Goal: Task Accomplishment & Management: Use online tool/utility

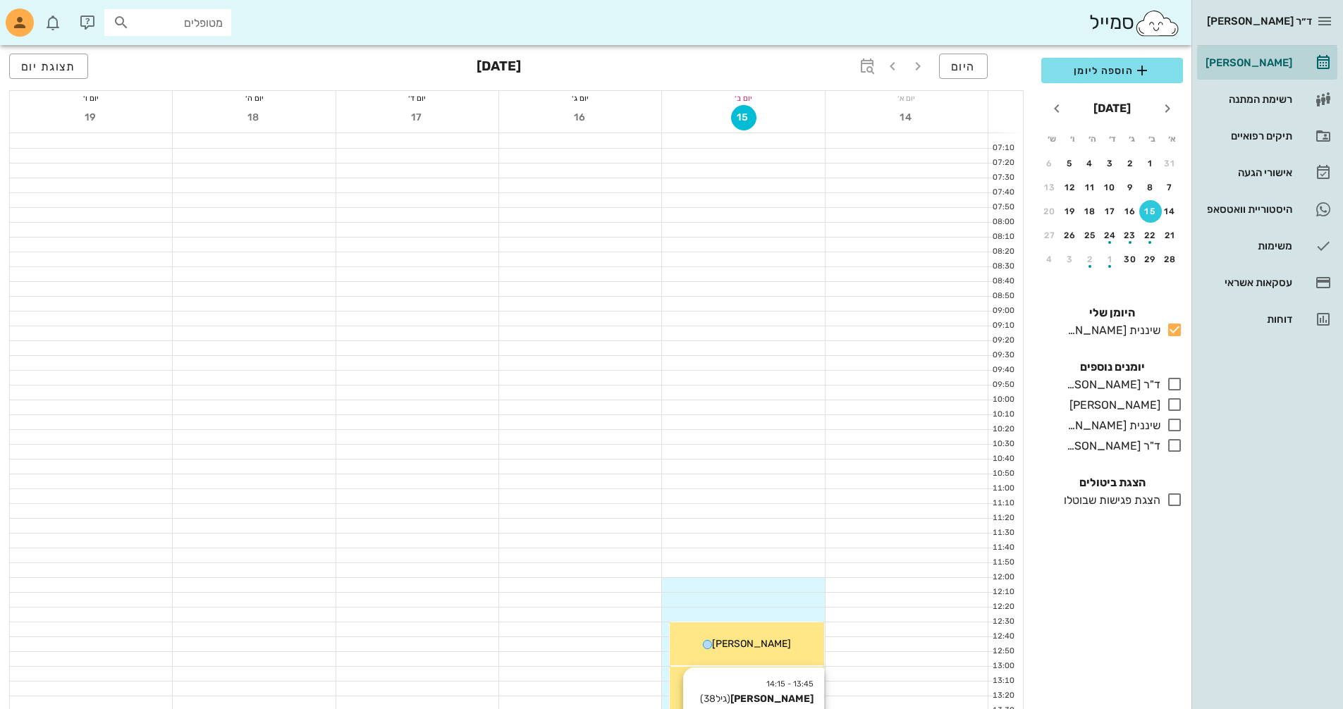
scroll to position [353, 0]
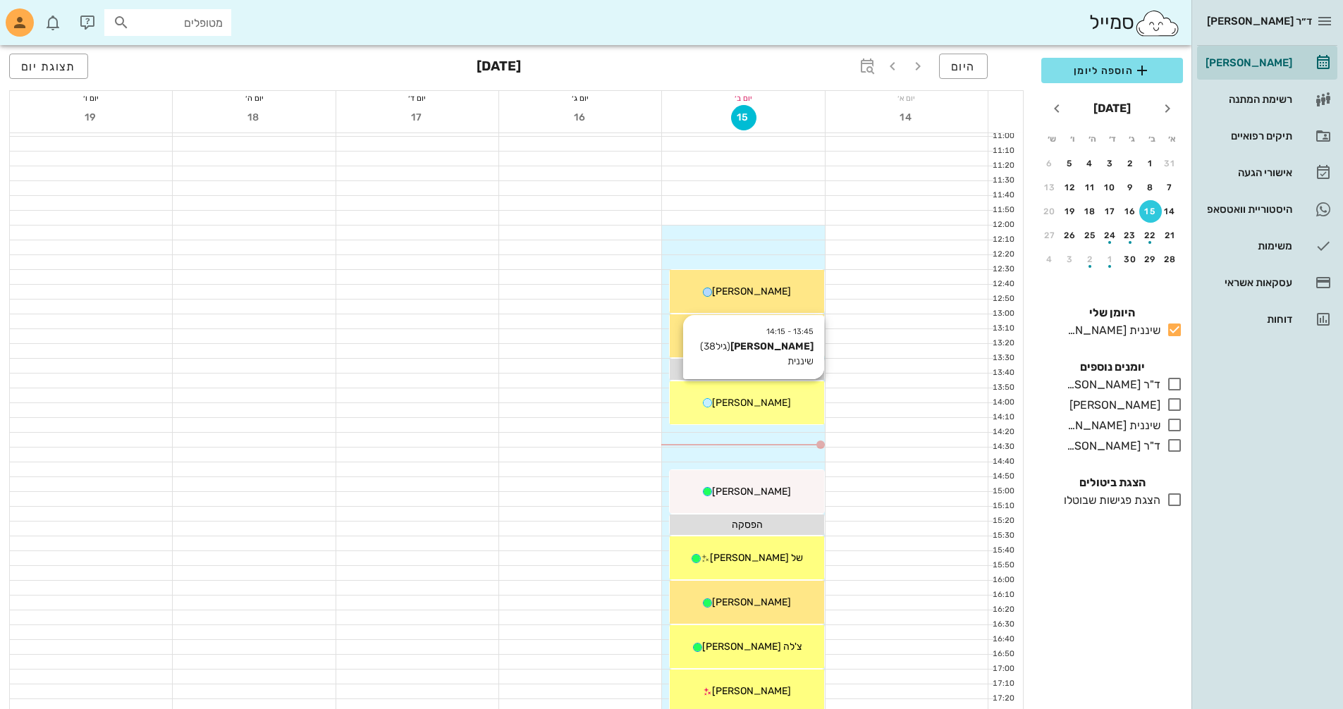
click at [772, 402] on span "[PERSON_NAME]" at bounding box center [751, 403] width 79 height 12
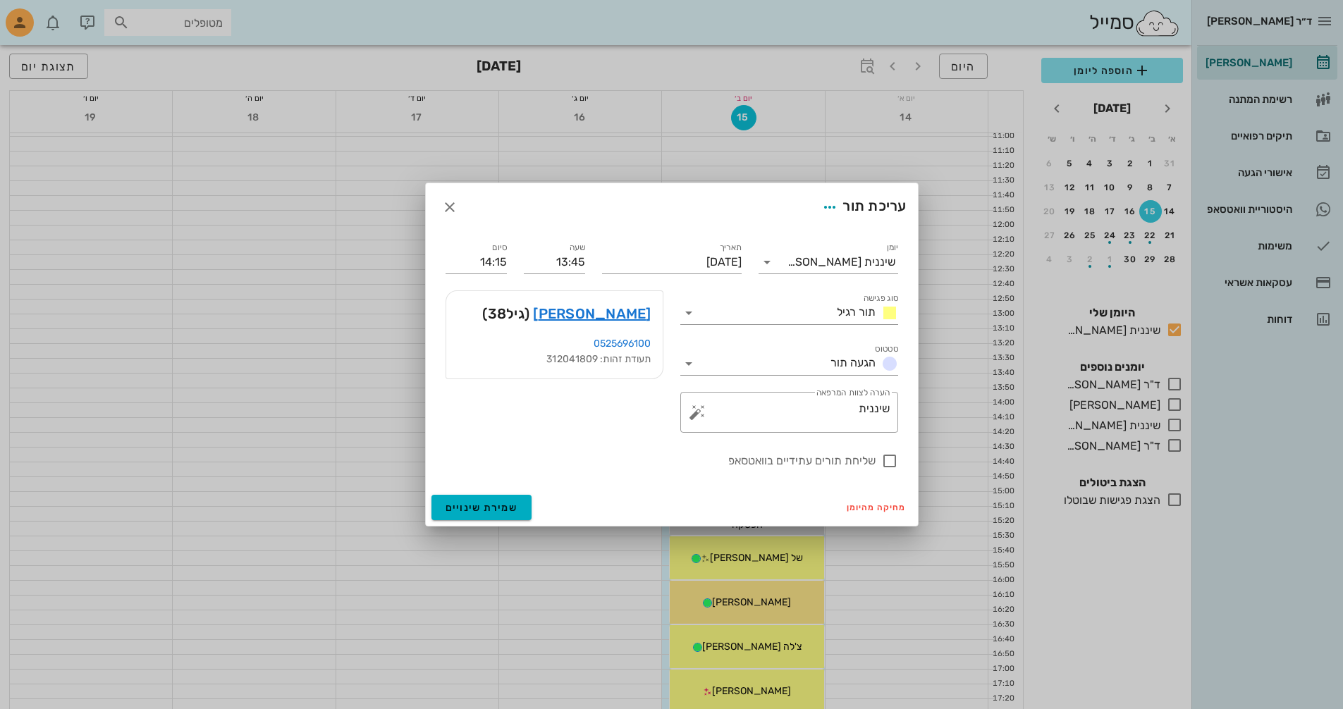
click at [773, 399] on div at bounding box center [671, 354] width 1343 height 709
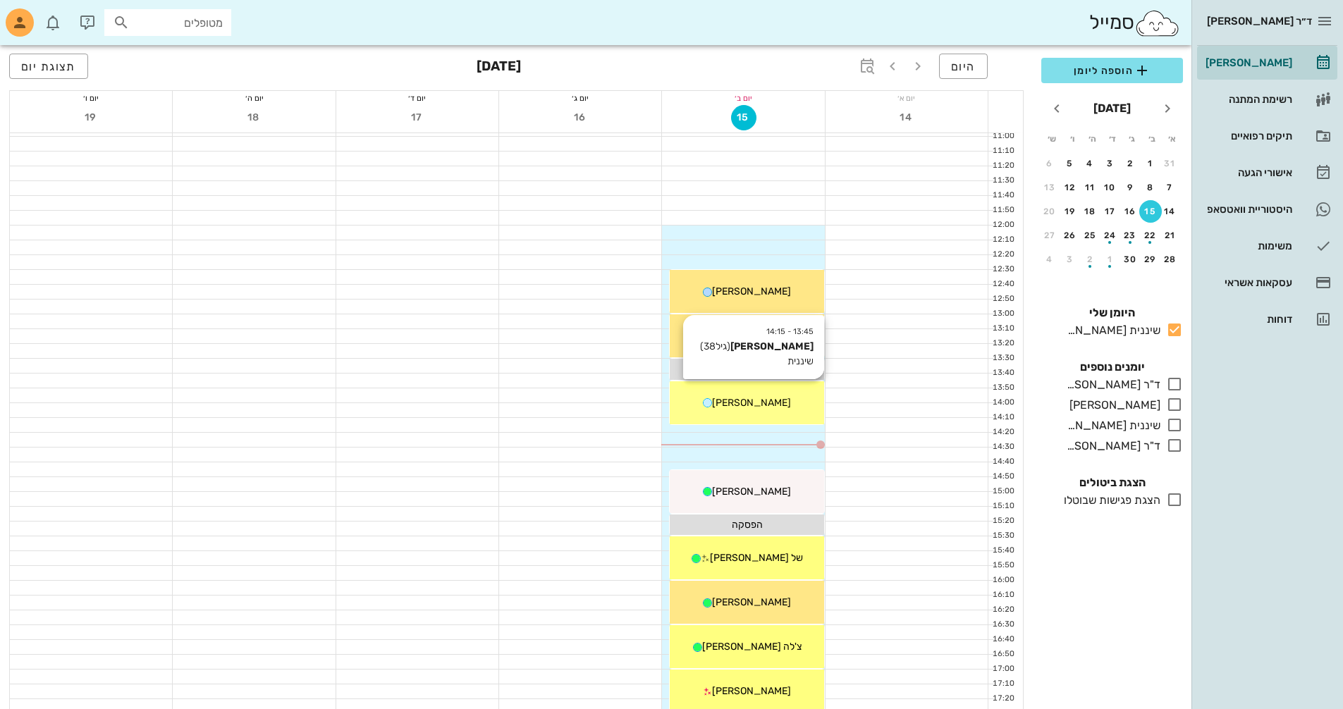
click at [741, 396] on div "[PERSON_NAME]" at bounding box center [747, 403] width 154 height 15
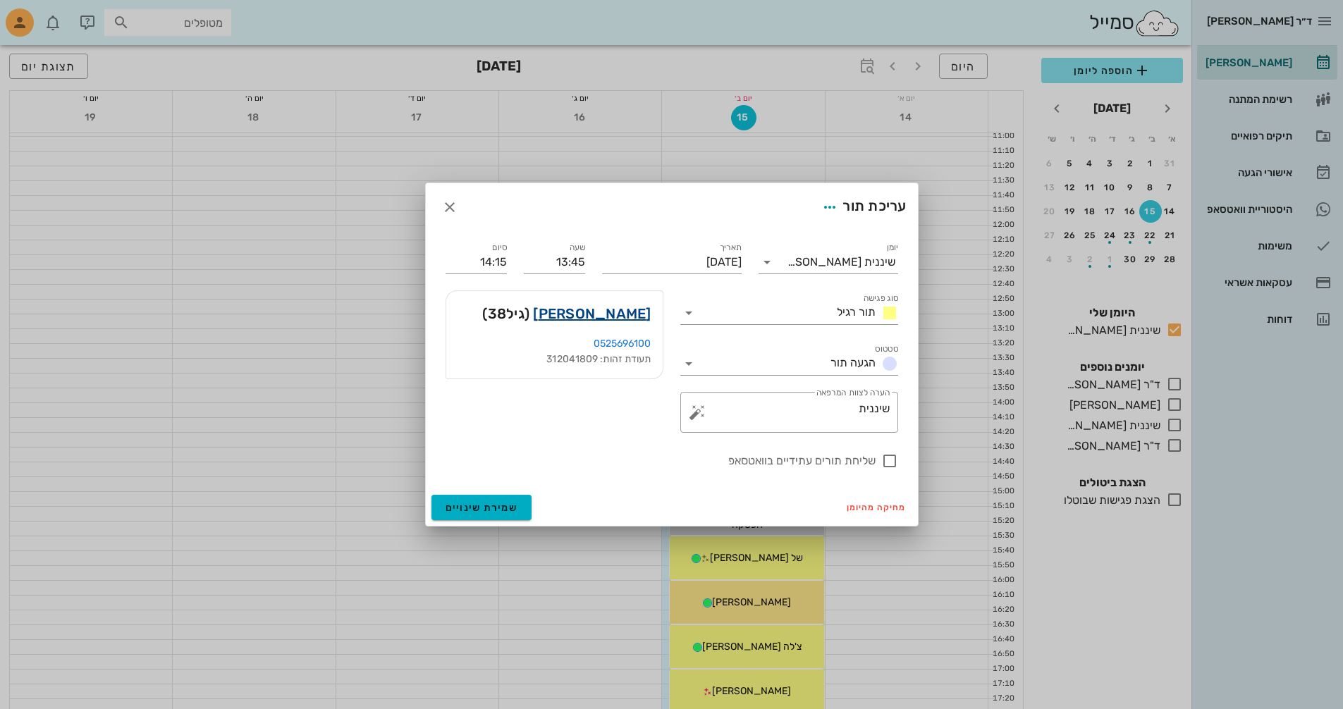
click at [612, 314] on link "[PERSON_NAME]" at bounding box center [592, 313] width 118 height 23
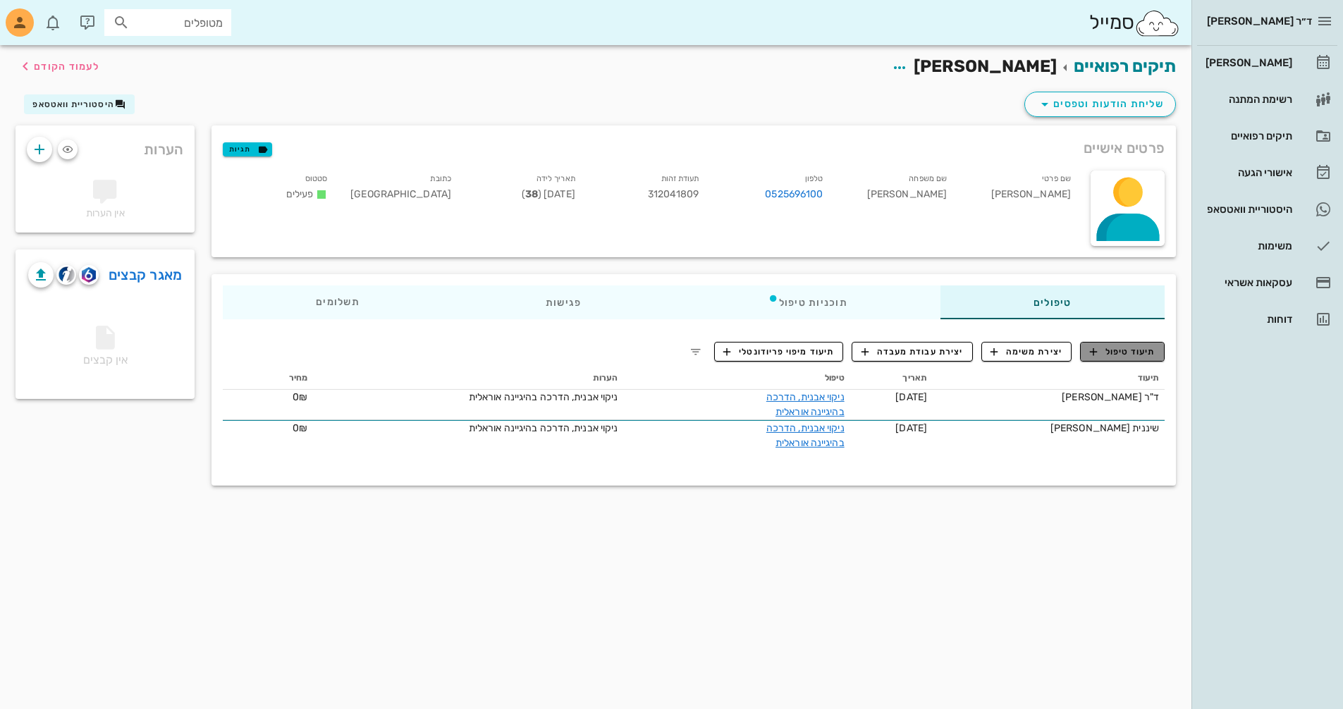
click at [1125, 355] on span "תיעוד טיפול" at bounding box center [1123, 351] width 66 height 13
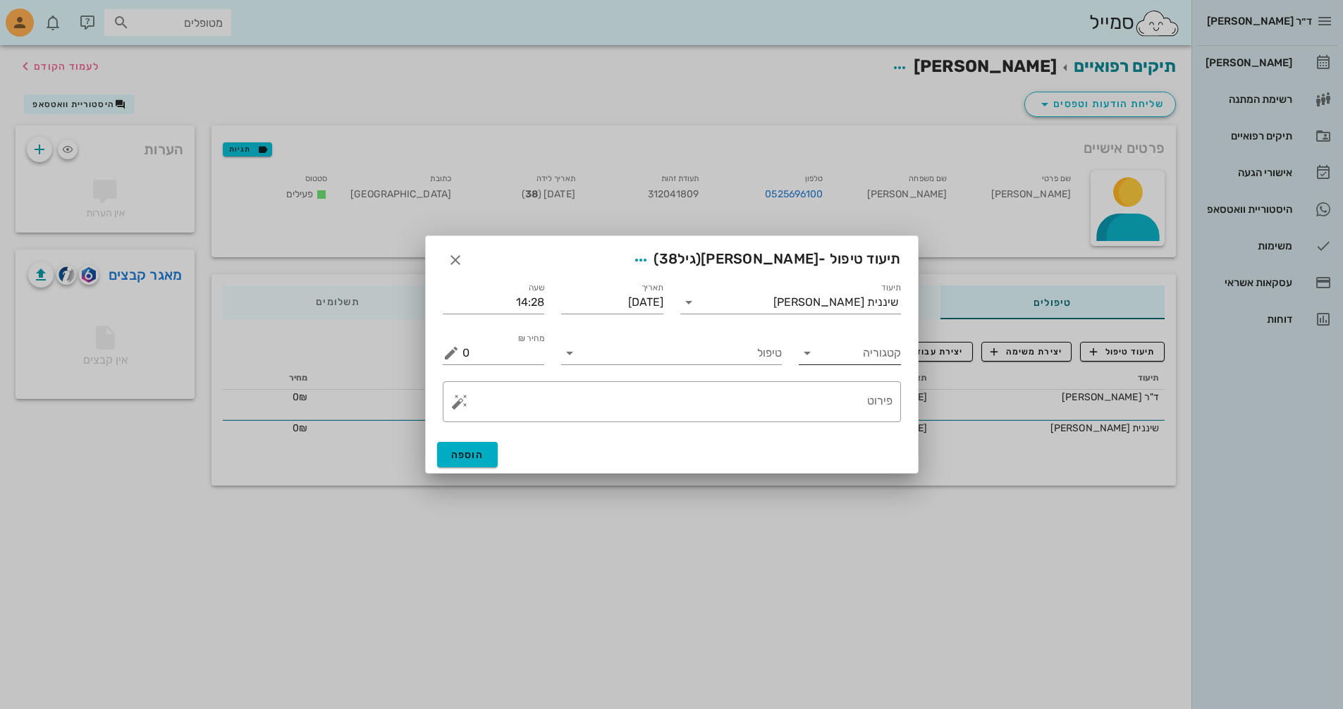
click at [862, 353] on input "קטגוריה" at bounding box center [861, 353] width 80 height 23
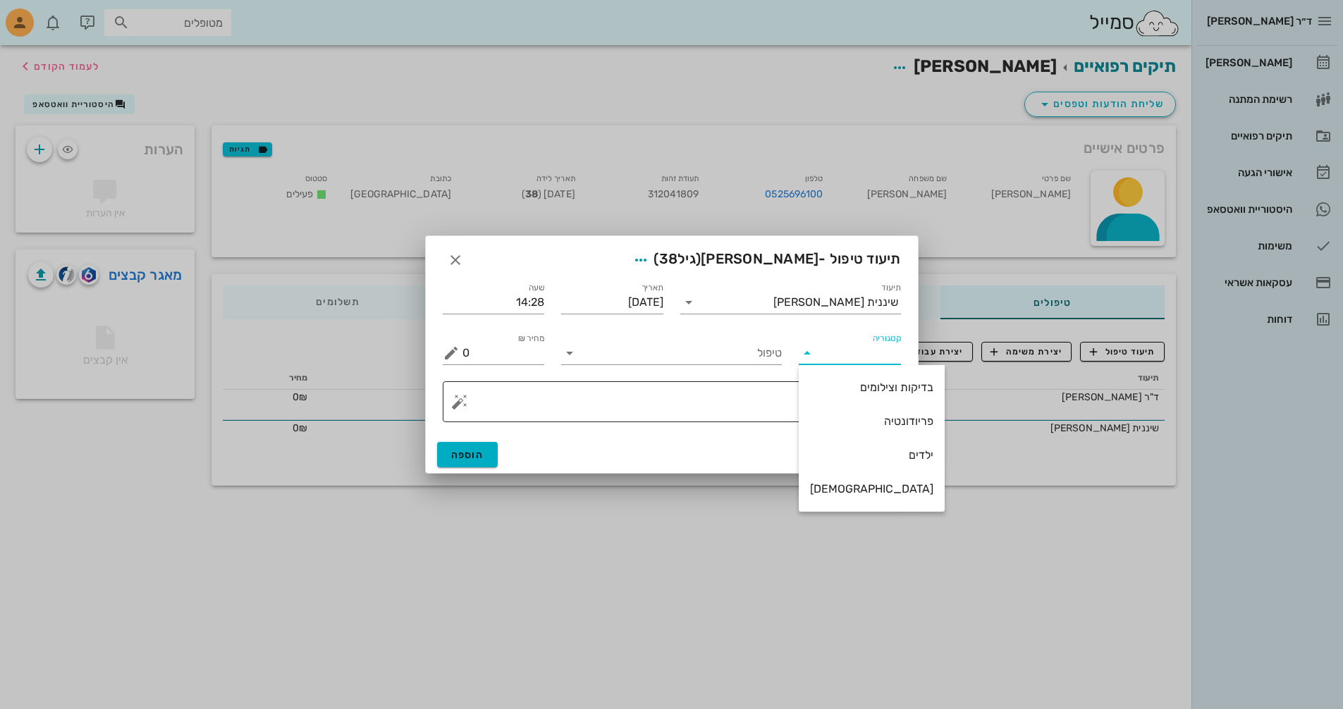
click at [850, 417] on div "פריודונטיה" at bounding box center [871, 421] width 123 height 13
type input "פריודונטיה"
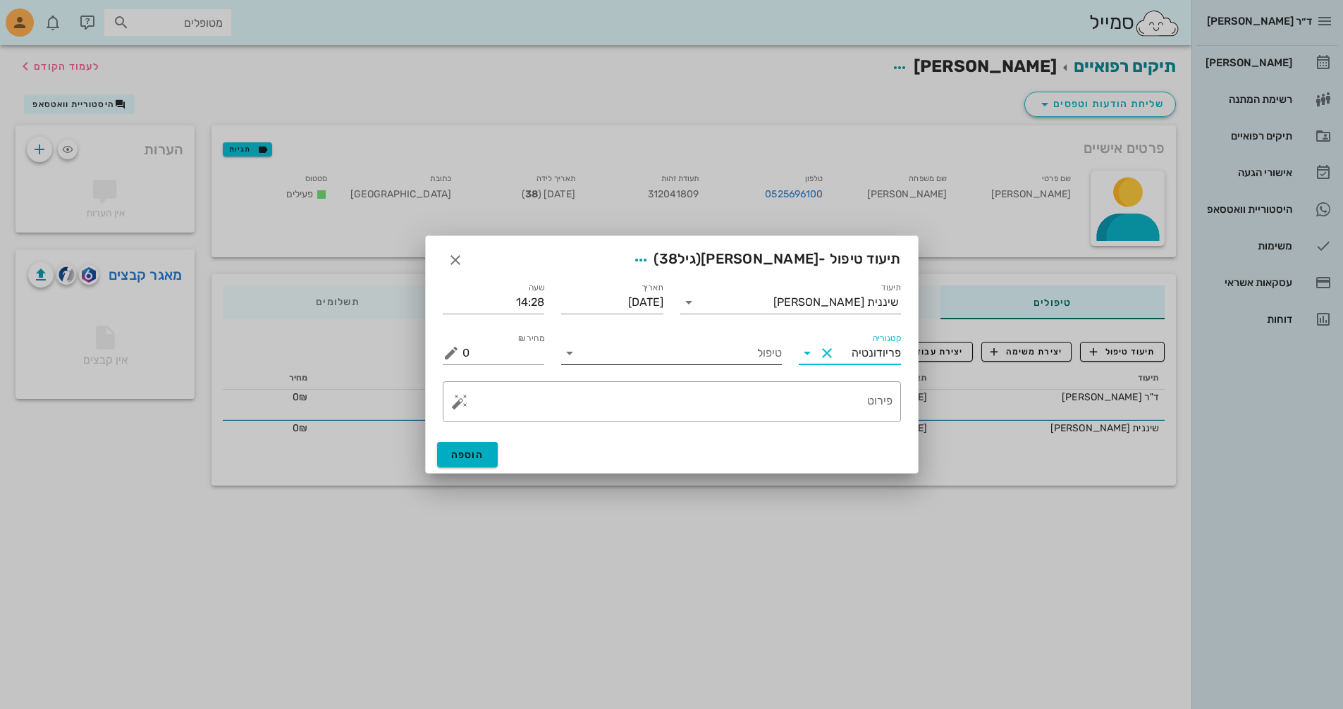
click at [723, 360] on input "טיפול" at bounding box center [681, 353] width 201 height 23
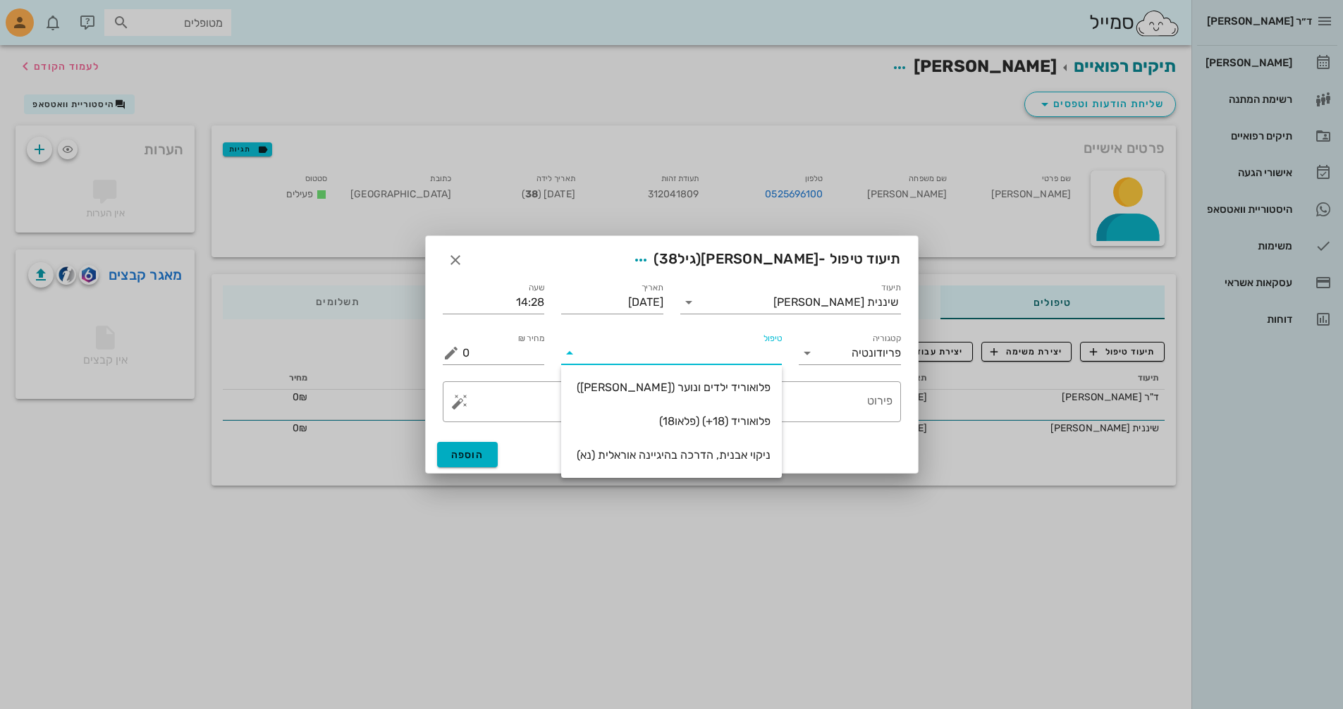
click at [729, 458] on div "ניקוי אבנית, הדרכה בהיגיינה אוראלית (נא)" at bounding box center [672, 454] width 198 height 13
type input "300"
type textarea "ניקוי אבנית, הדרכה בהיגיינה אוראלית פלאק, תור הבא"
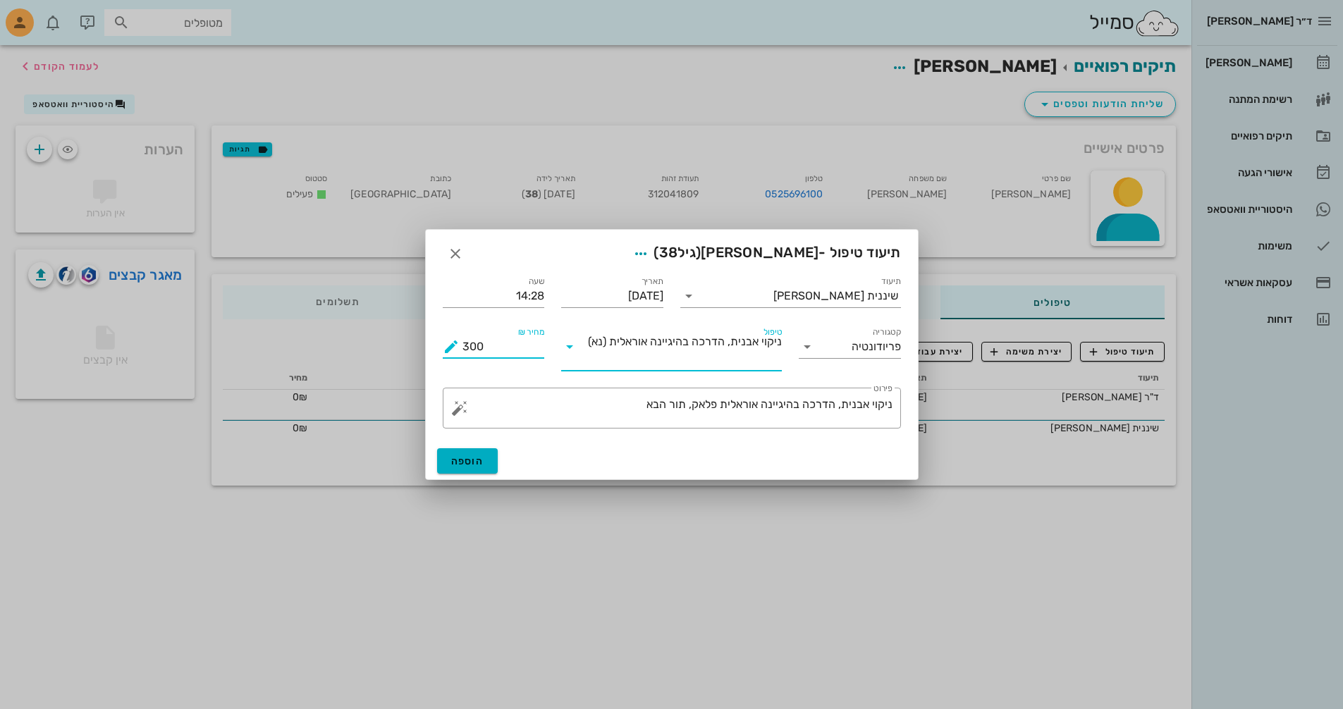
drag, startPoint x: 494, startPoint y: 347, endPoint x: 420, endPoint y: 347, distance: 74.0
click at [420, 347] on div "ד״ר [PERSON_NAME] [PERSON_NAME] רשימת המתנה תיקים רפואיים אישורי הגעה היסטוריית…" at bounding box center [671, 354] width 1343 height 709
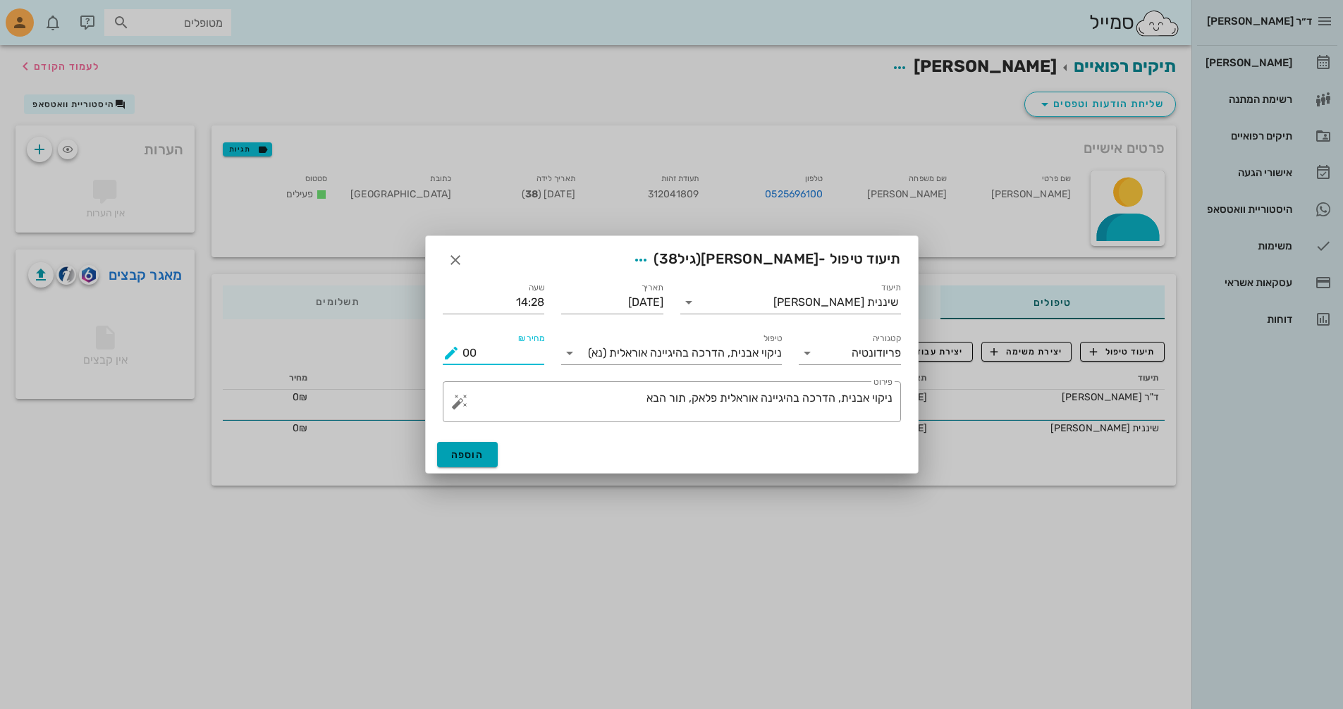
type input "00"
click at [467, 452] on span "הוספה" at bounding box center [467, 455] width 33 height 12
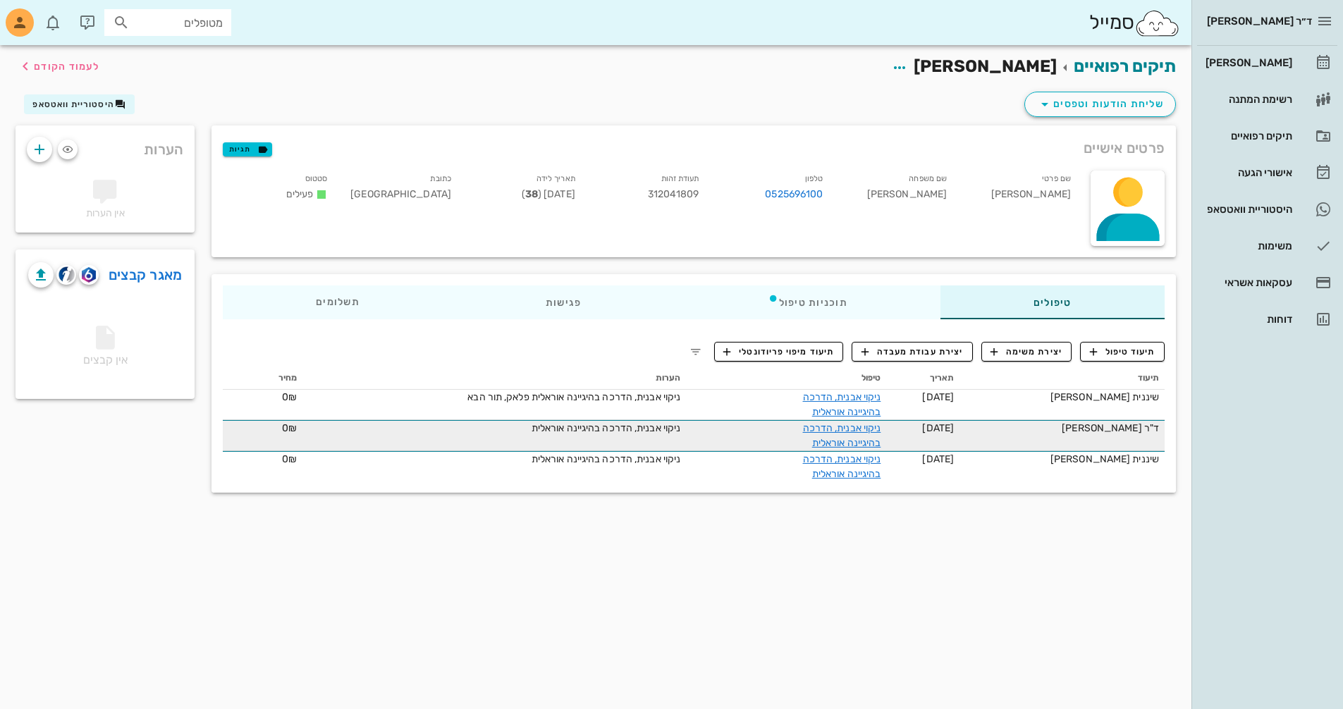
click at [1124, 434] on div "ד"ר [PERSON_NAME]" at bounding box center [1062, 428] width 194 height 15
click at [844, 429] on link "ניקוי אבנית, הדרכה בהיגיינה אוראלית" at bounding box center [842, 435] width 78 height 27
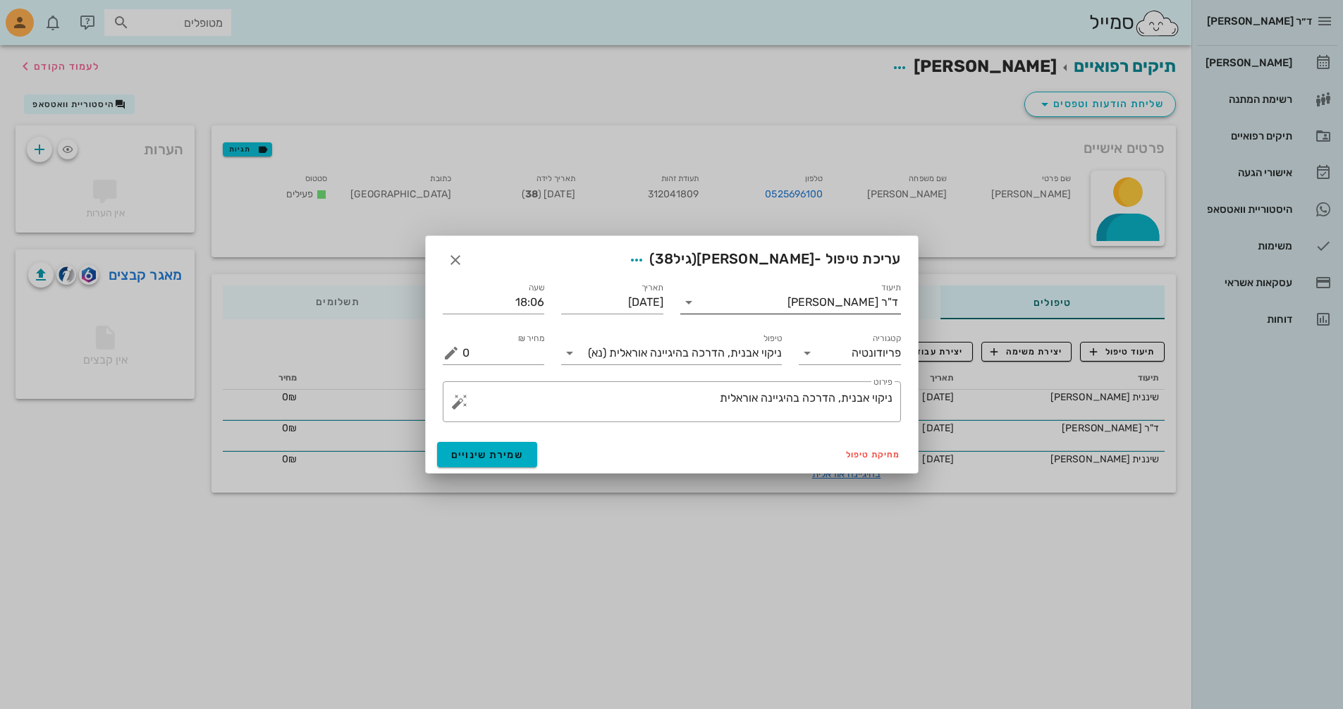
click at [854, 305] on div "ד"ר [PERSON_NAME]" at bounding box center [843, 302] width 111 height 13
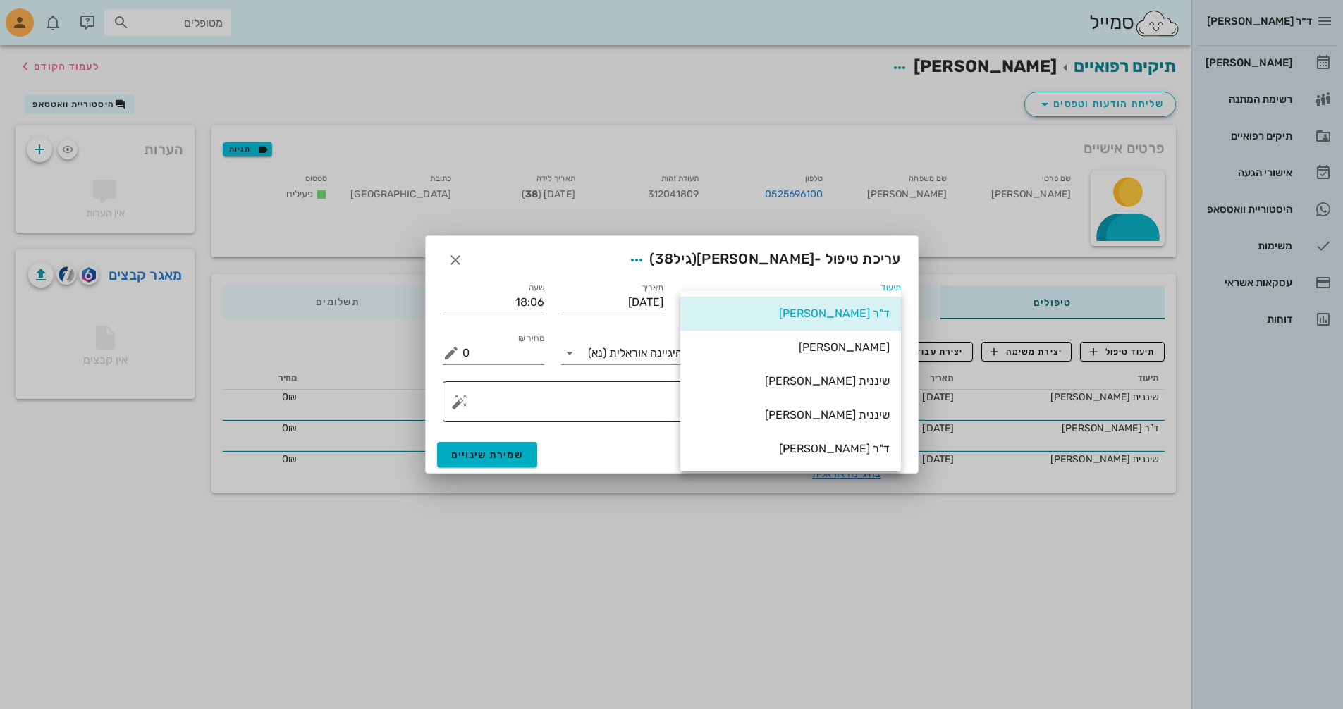
click at [843, 417] on div "שיננית [PERSON_NAME]" at bounding box center [791, 414] width 198 height 13
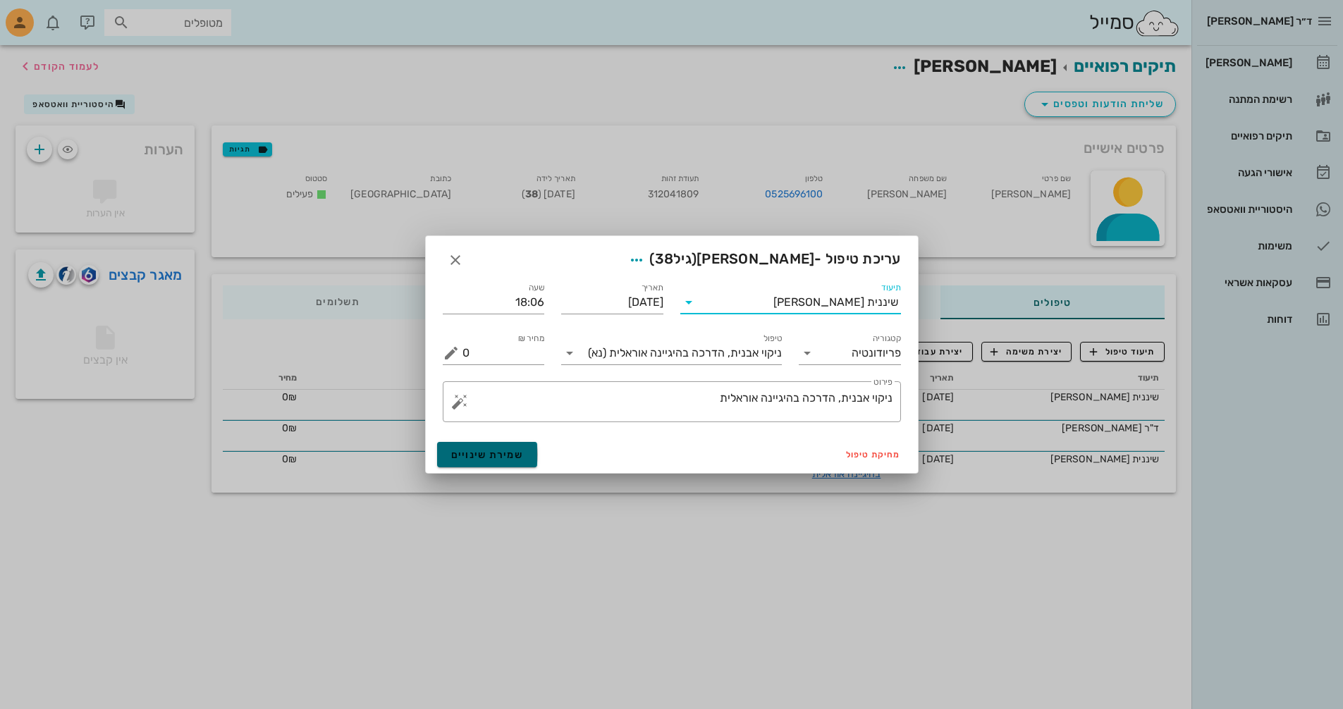
click at [499, 451] on span "שמירת שינויים" at bounding box center [487, 455] width 73 height 12
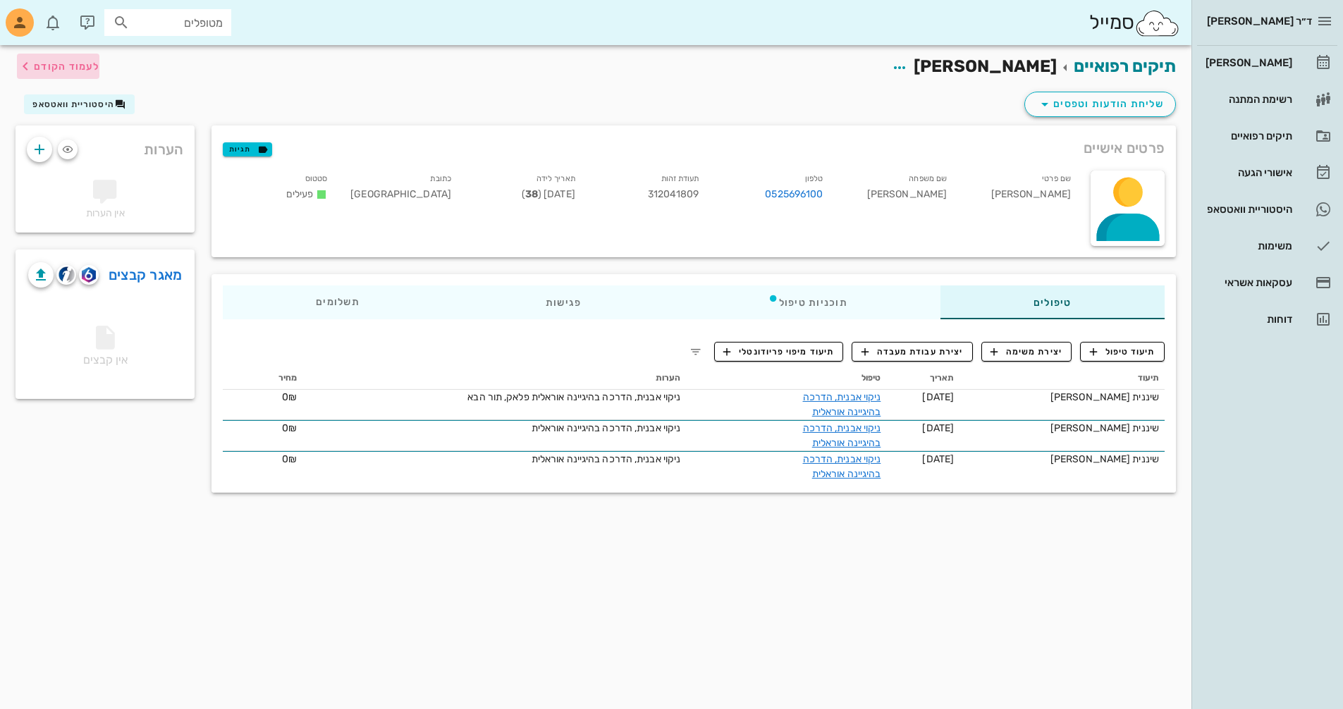
click at [74, 69] on span "לעמוד הקודם" at bounding box center [67, 67] width 66 height 12
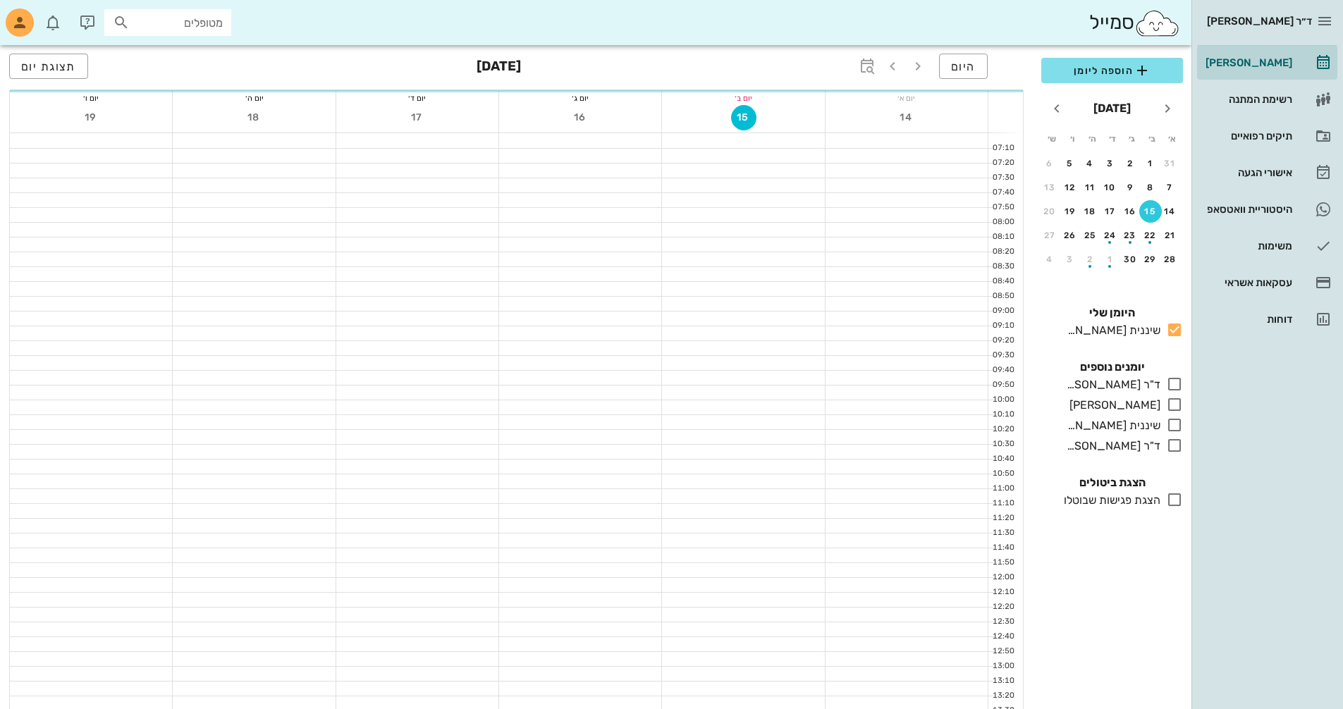
scroll to position [353, 0]
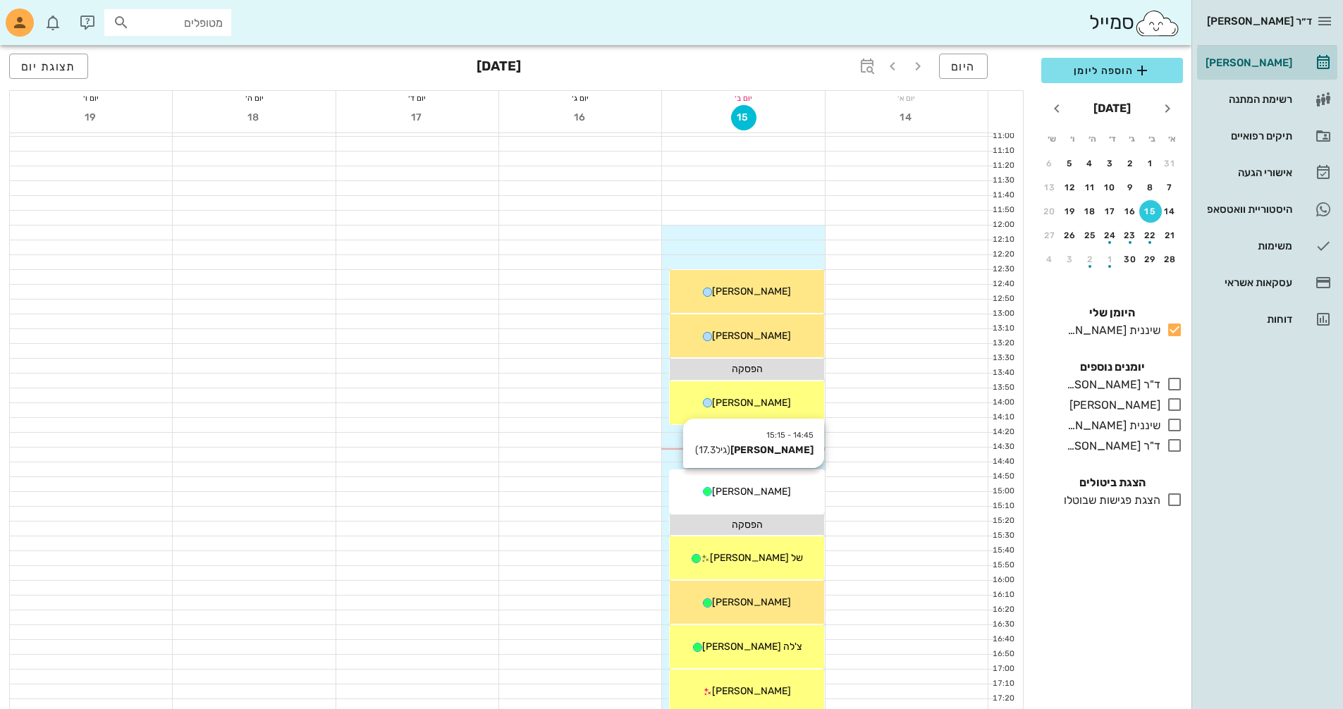
click at [789, 506] on div "14:45 - 15:15 [PERSON_NAME] (גיל 17.3 ) [PERSON_NAME]" at bounding box center [747, 491] width 154 height 43
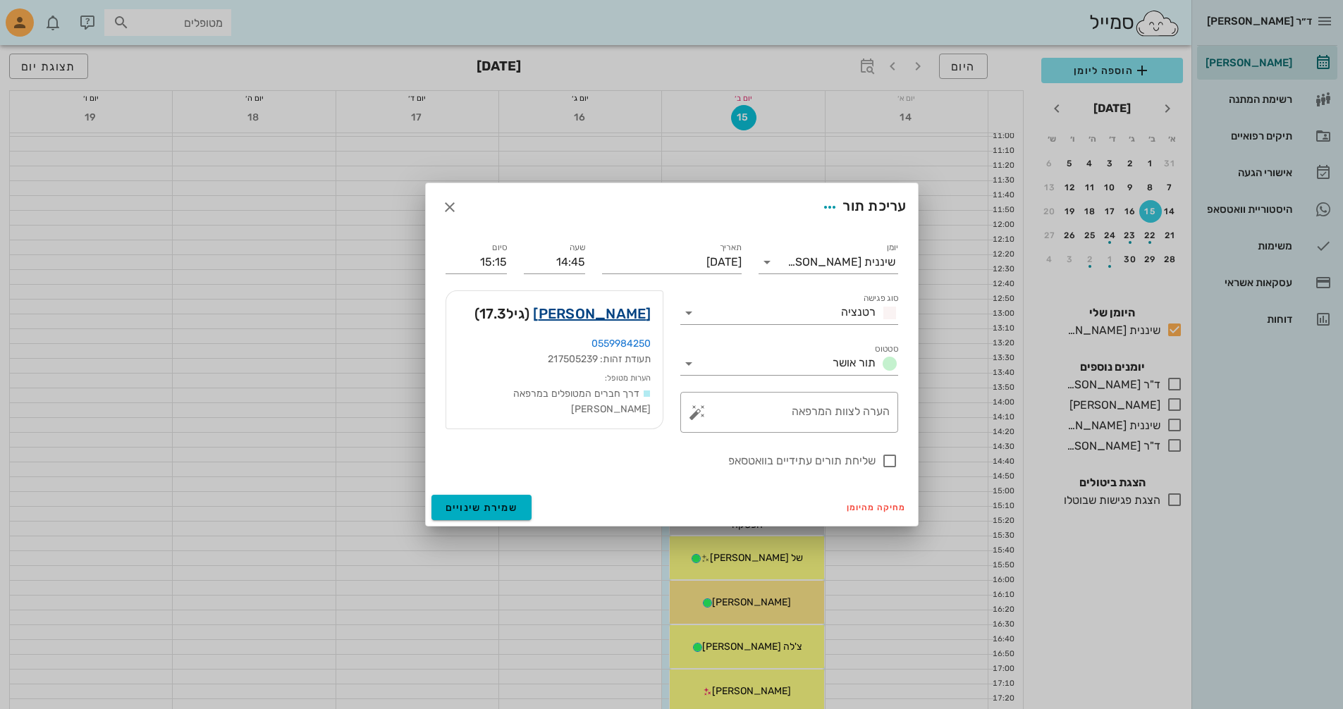
click at [616, 316] on link "[PERSON_NAME]" at bounding box center [592, 313] width 118 height 23
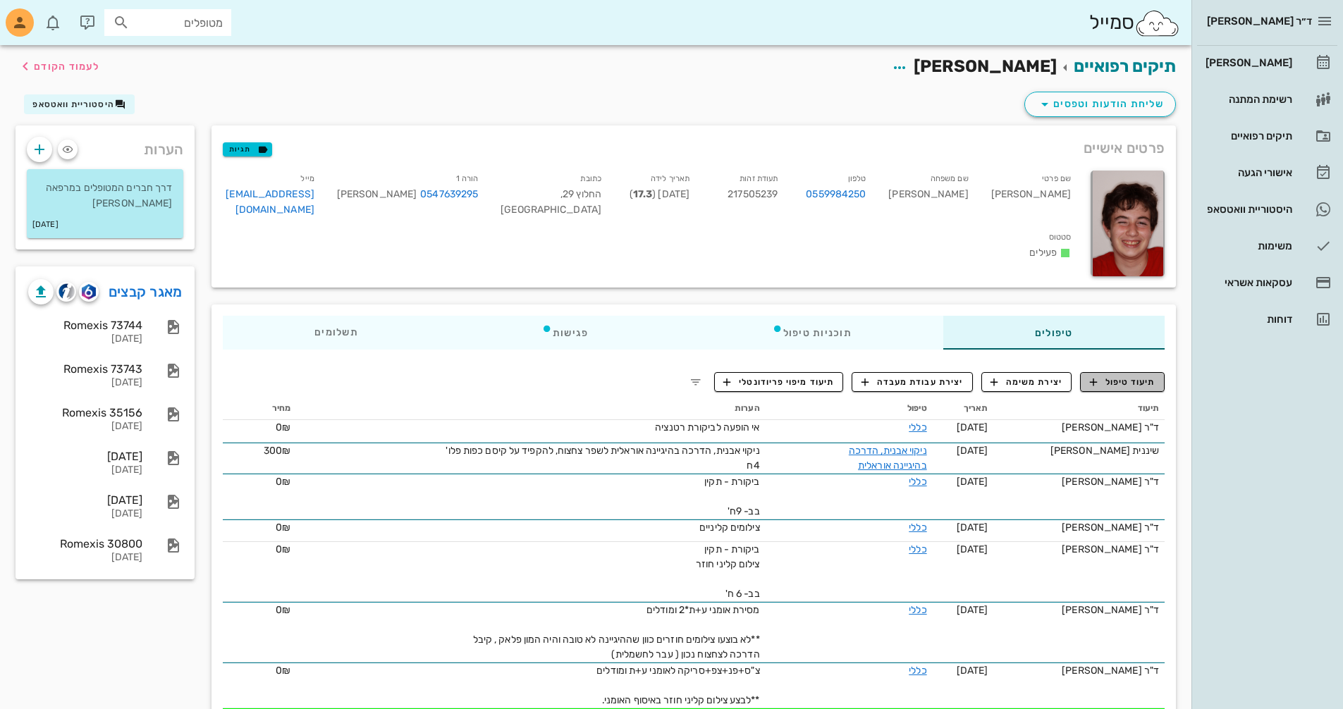
click at [1107, 384] on span "תיעוד טיפול" at bounding box center [1123, 382] width 66 height 13
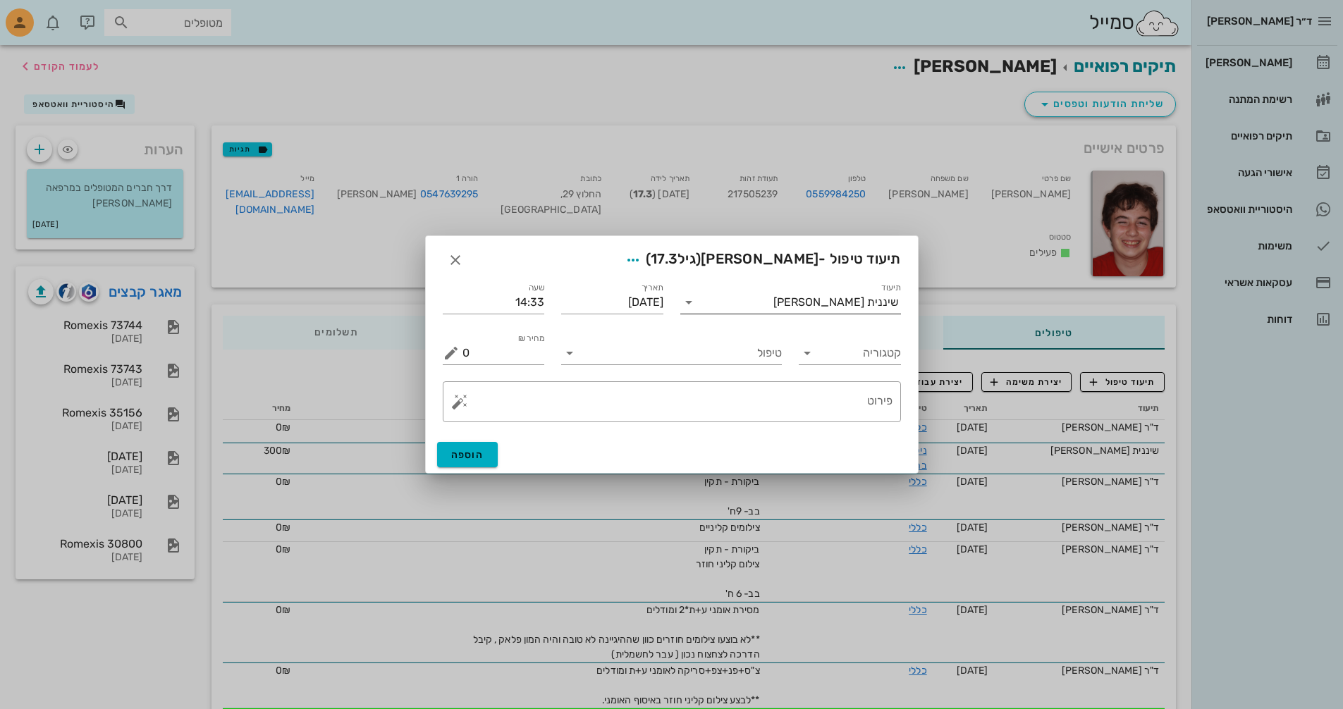
click at [744, 299] on input "תיעוד" at bounding box center [736, 302] width 73 height 23
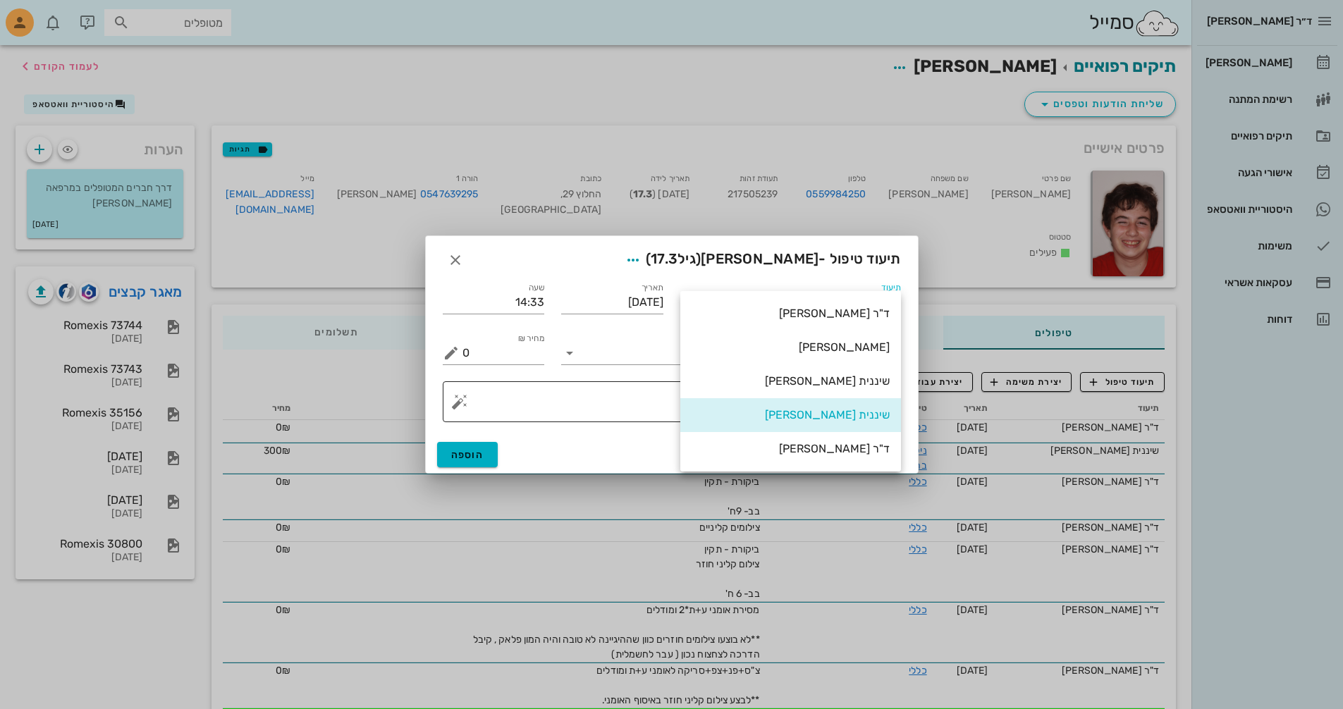
click at [860, 414] on div "שיננית [PERSON_NAME]" at bounding box center [791, 414] width 198 height 13
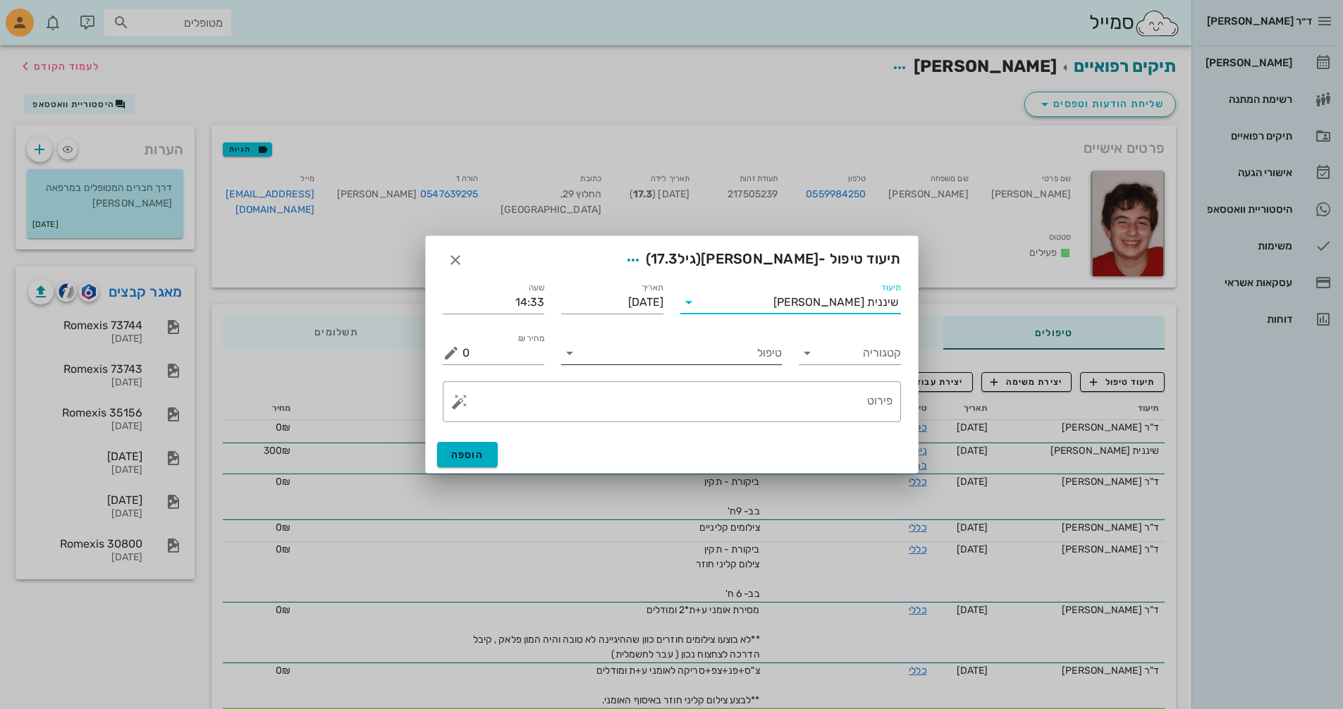
click at [603, 360] on input "טיפול" at bounding box center [681, 353] width 201 height 23
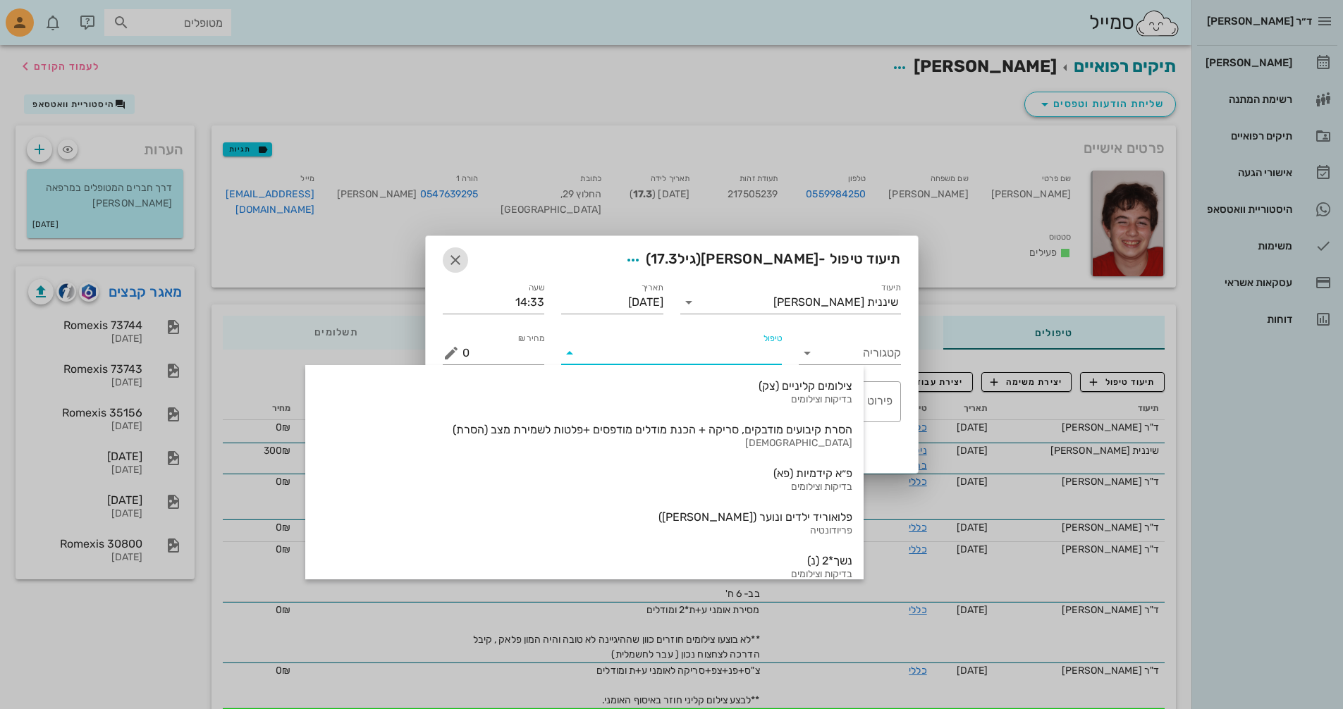
click at [458, 259] on icon "button" at bounding box center [455, 260] width 17 height 17
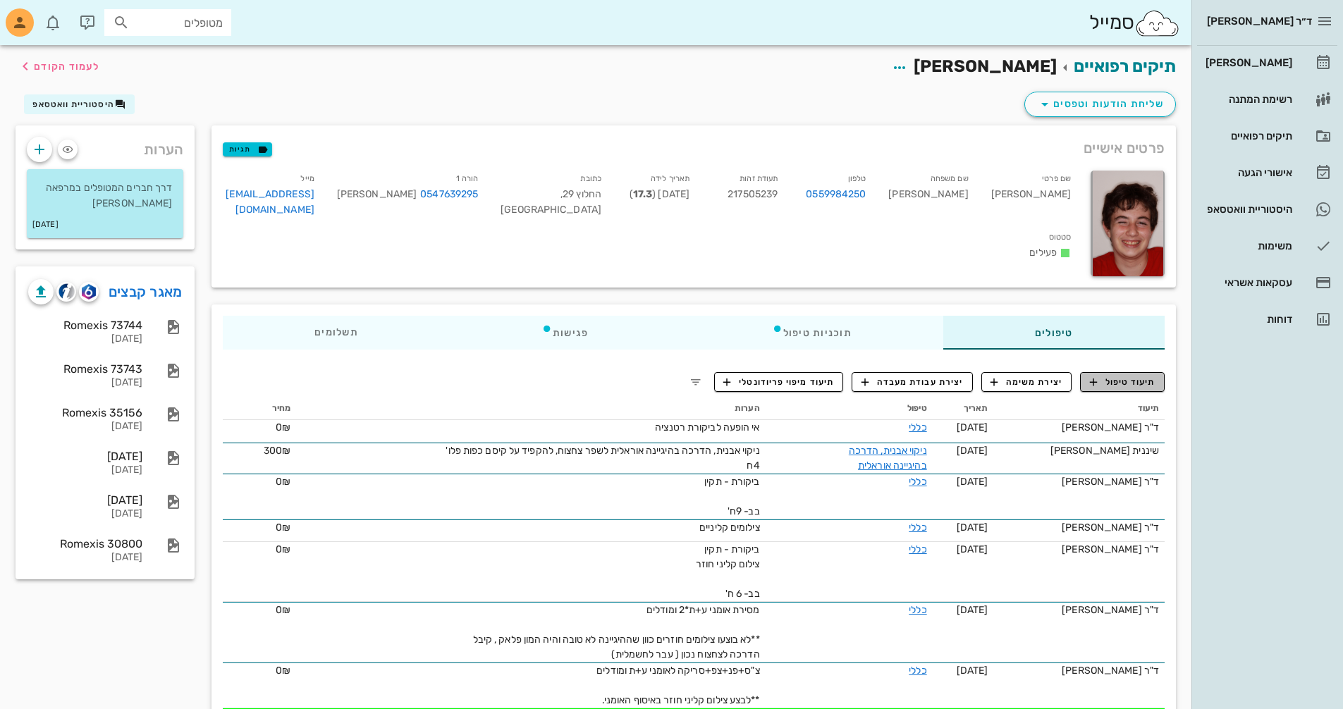
click at [1111, 380] on span "תיעוד טיפול" at bounding box center [1123, 382] width 66 height 13
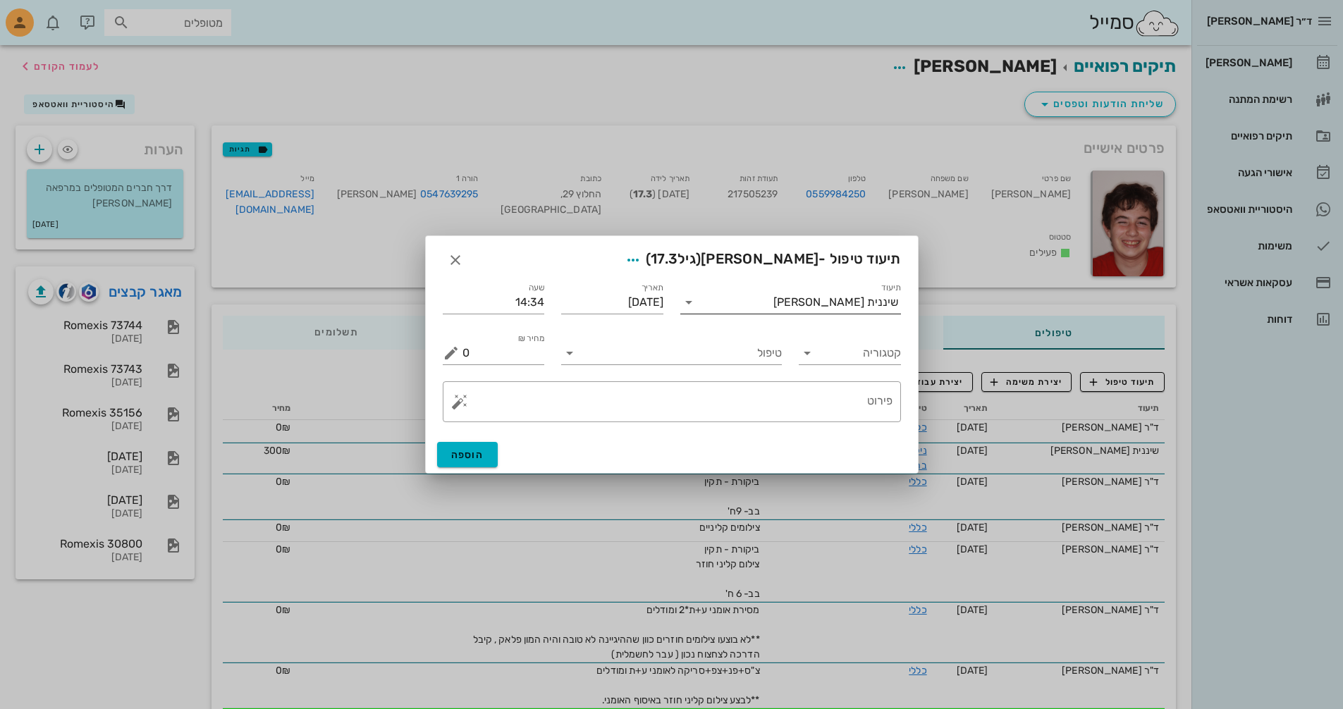
click at [702, 305] on input "תיעוד" at bounding box center [736, 302] width 73 height 23
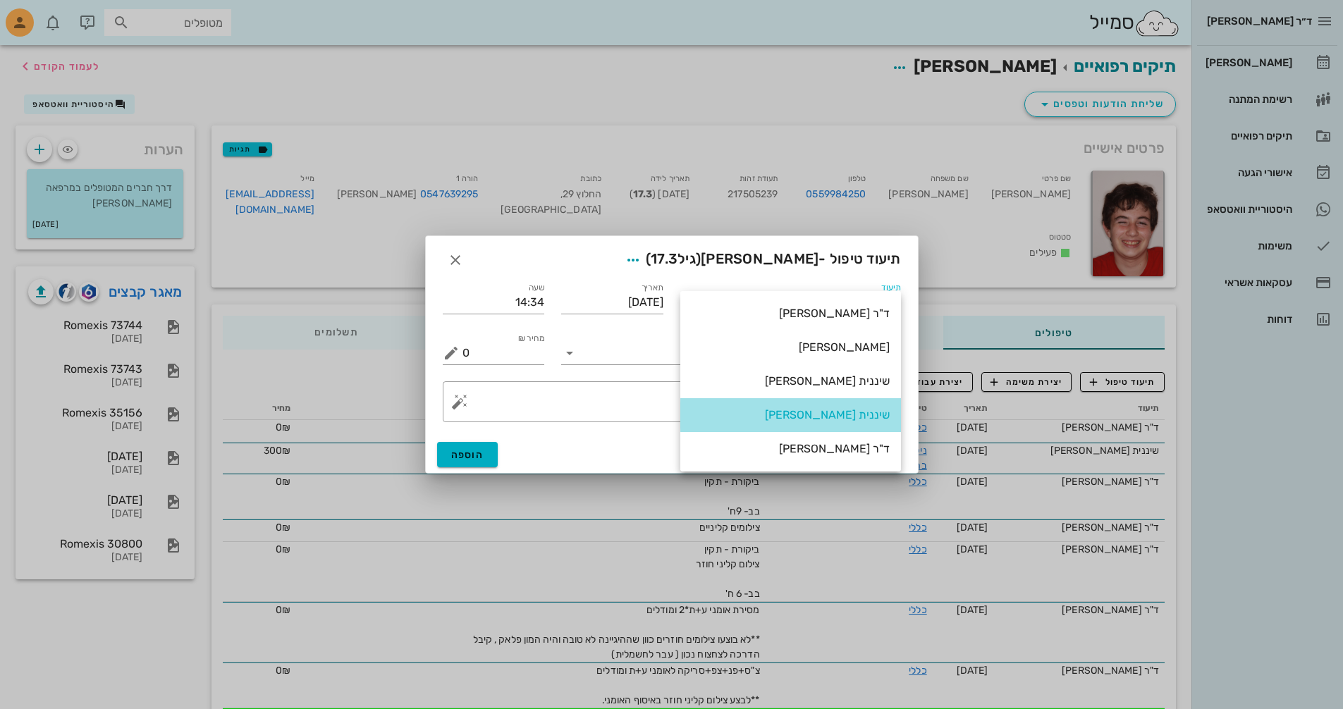
click at [828, 424] on div "שיננית [PERSON_NAME]" at bounding box center [791, 415] width 198 height 30
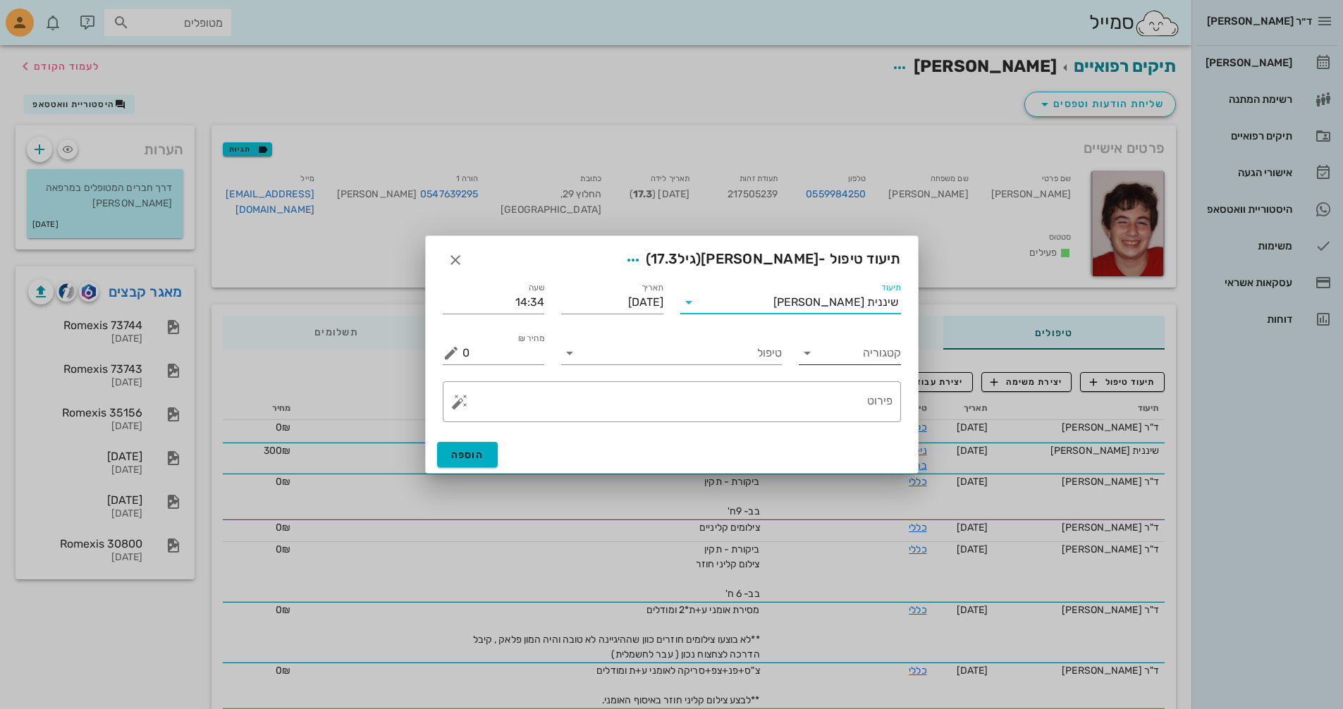
click at [819, 353] on div "קטגוריה" at bounding box center [850, 353] width 102 height 23
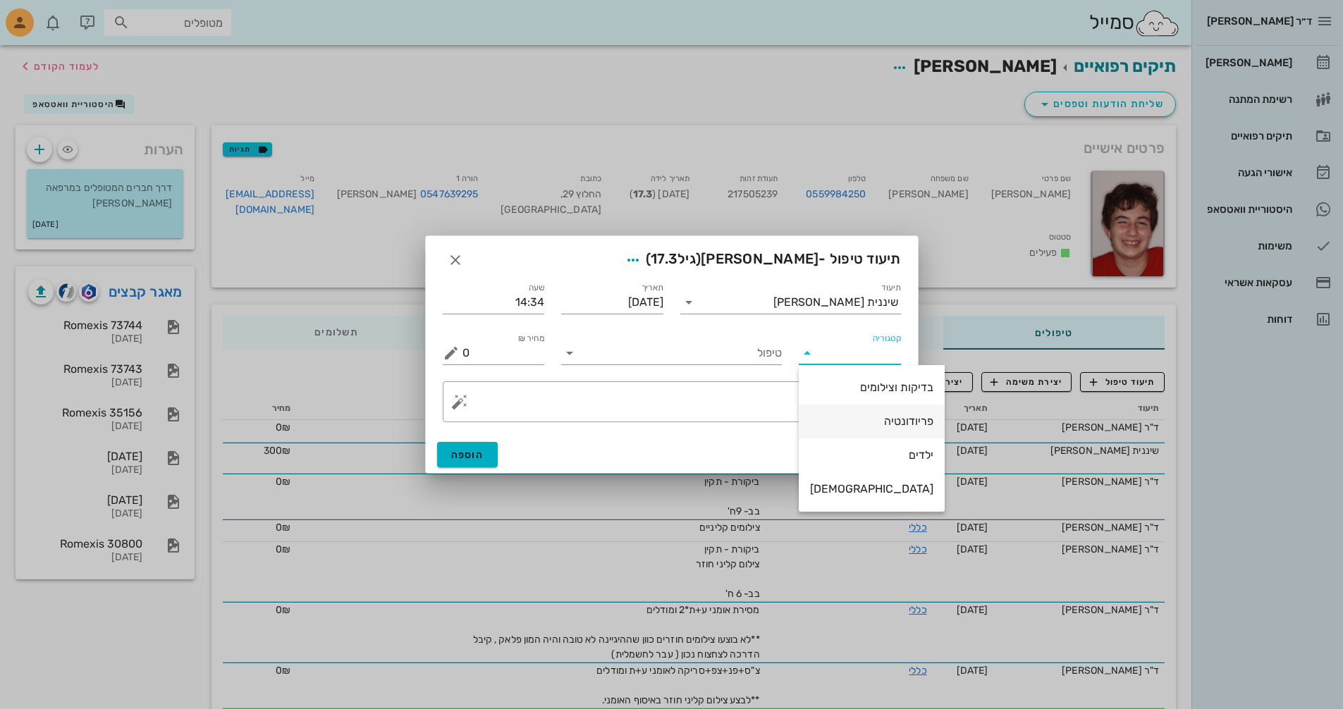
click at [855, 420] on div "פריודונטיה" at bounding box center [871, 421] width 123 height 13
type input "פריודונטיה"
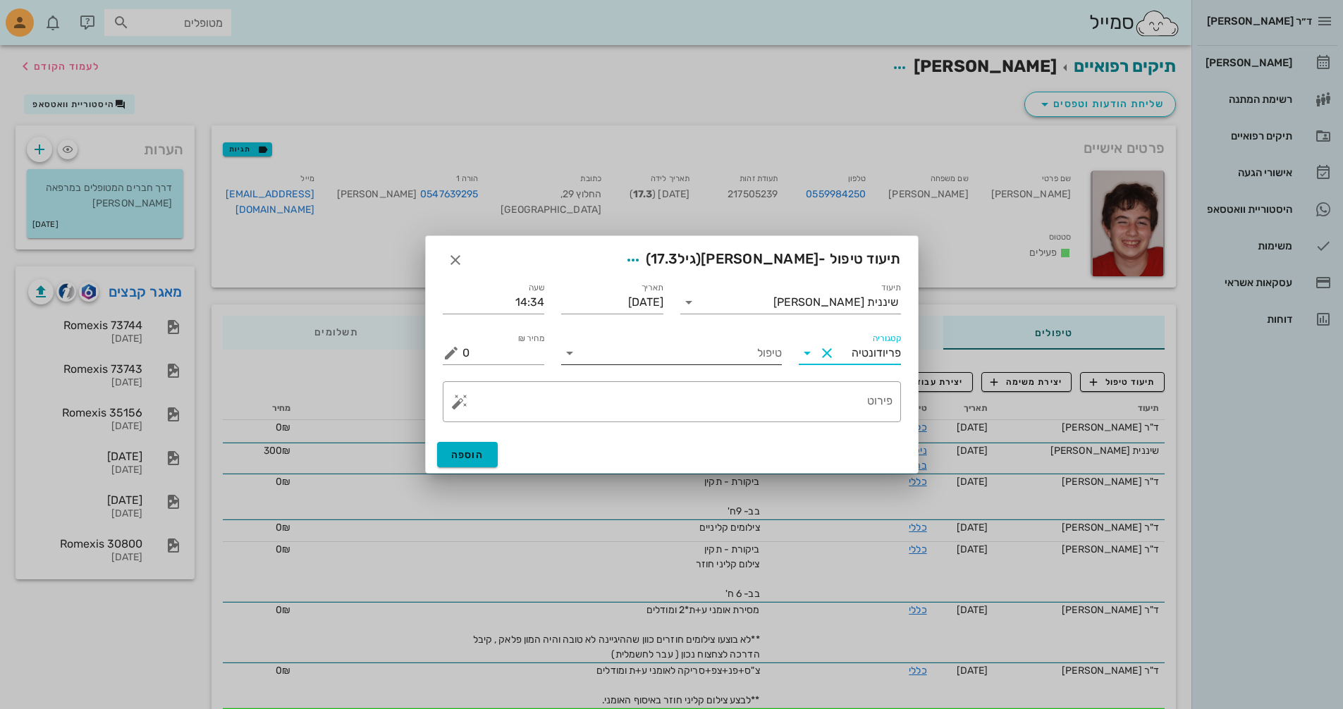
click at [604, 353] on input "טיפול" at bounding box center [681, 353] width 201 height 23
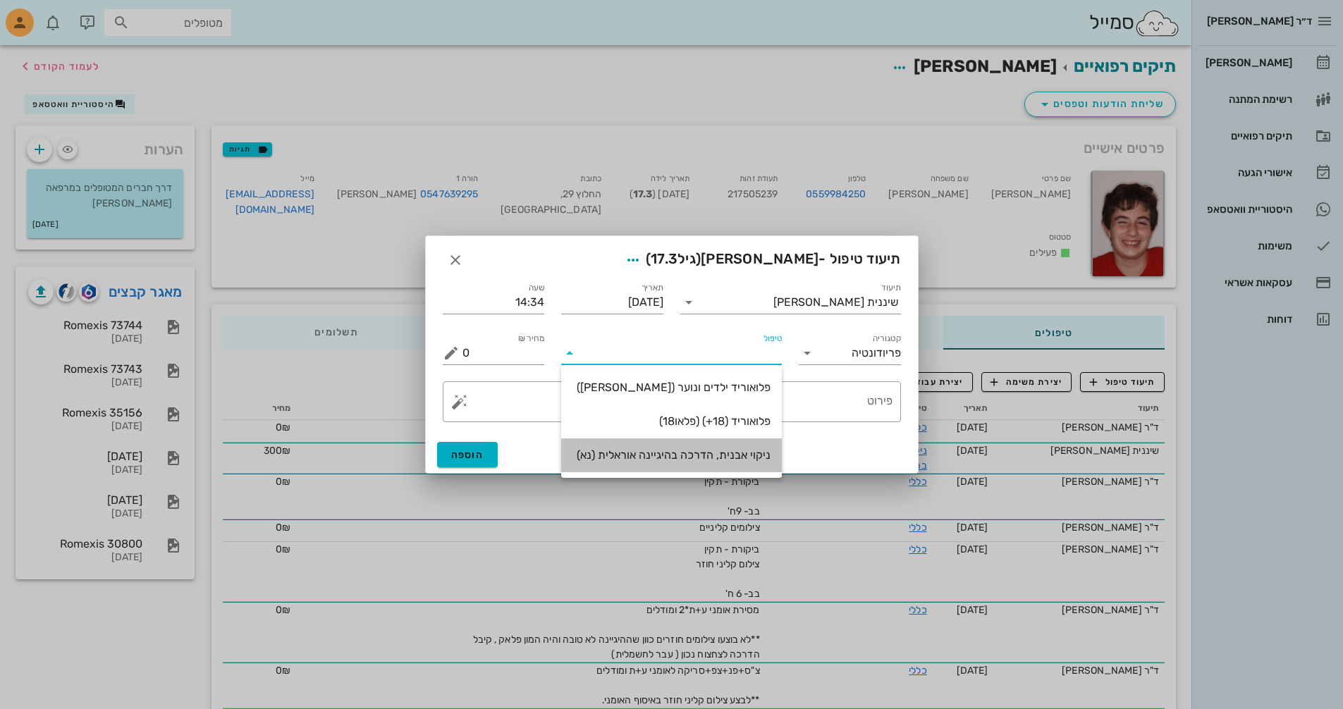
click at [646, 457] on div "ניקוי אבנית, הדרכה בהיגיינה אוראלית (נא)" at bounding box center [672, 454] width 198 height 13
type input "300"
type textarea "ניקוי אבנית, הדרכה בהיגיינה אוראלית פלאק, תור הבא"
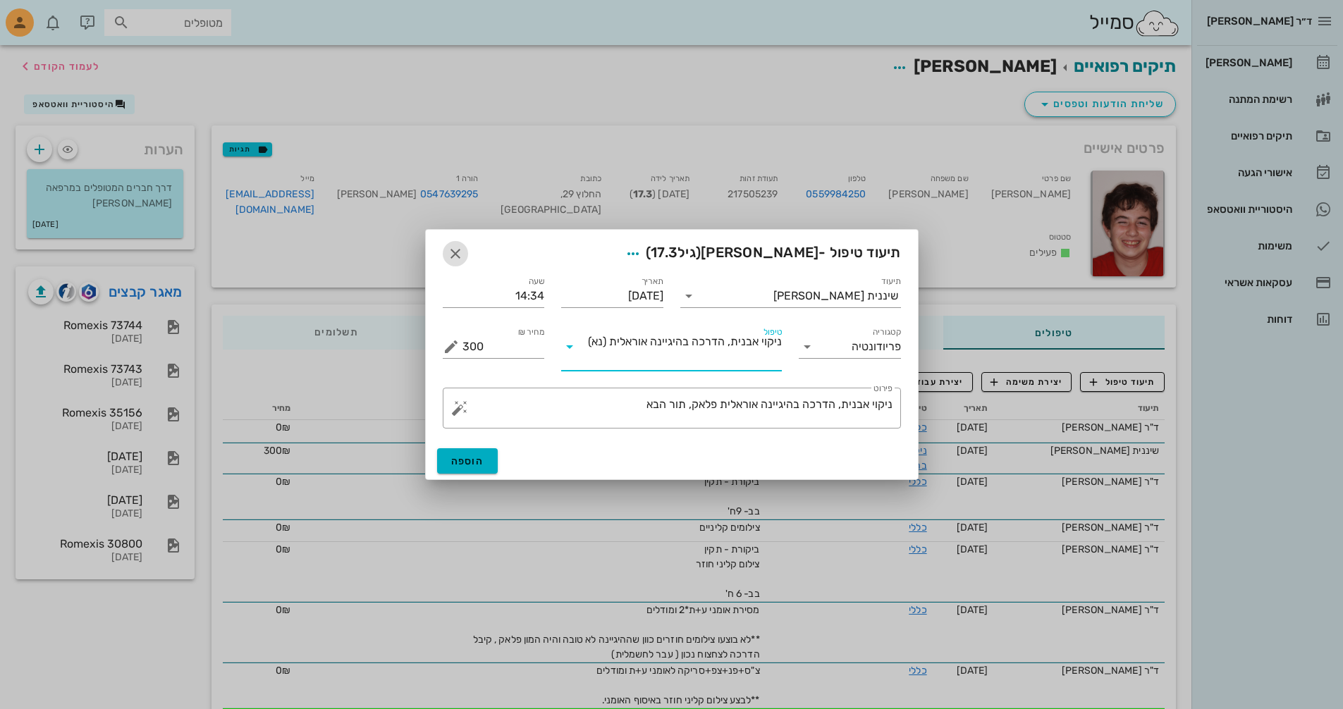
click at [454, 252] on icon "button" at bounding box center [455, 253] width 17 height 17
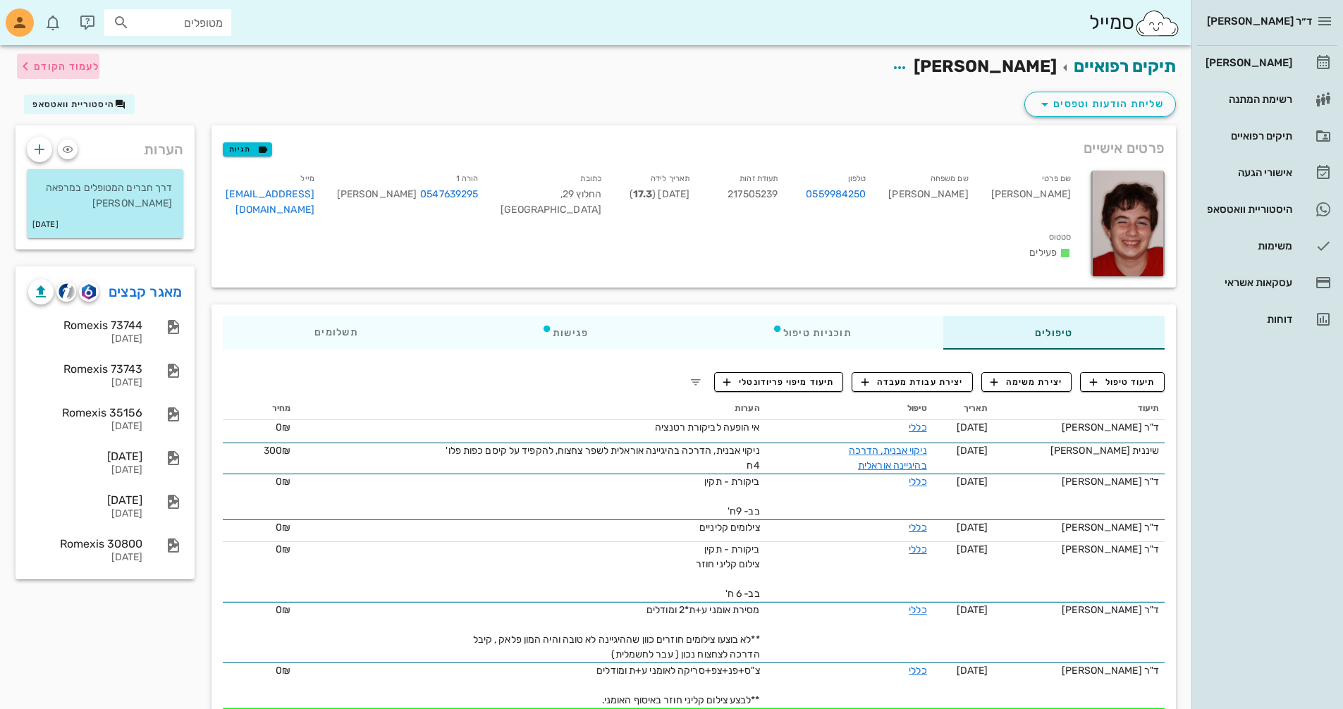
click at [79, 65] on span "לעמוד הקודם" at bounding box center [67, 67] width 66 height 12
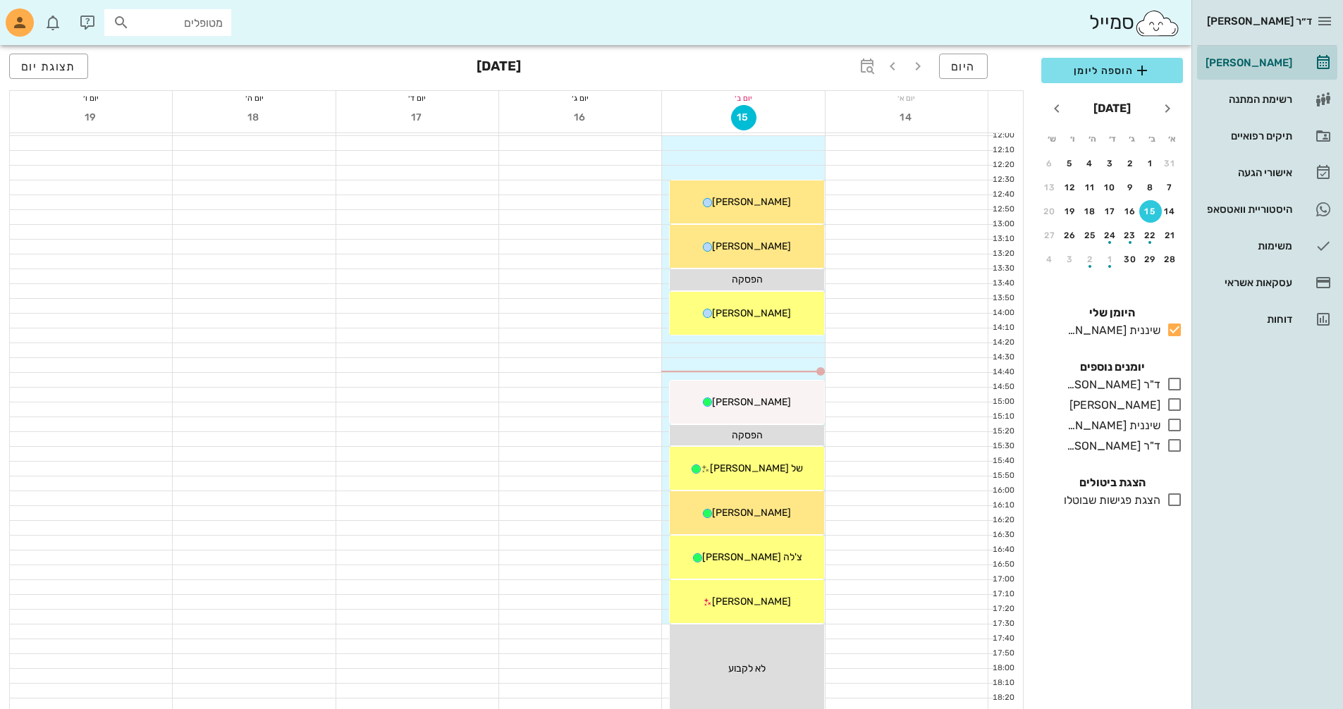
scroll to position [494, 0]
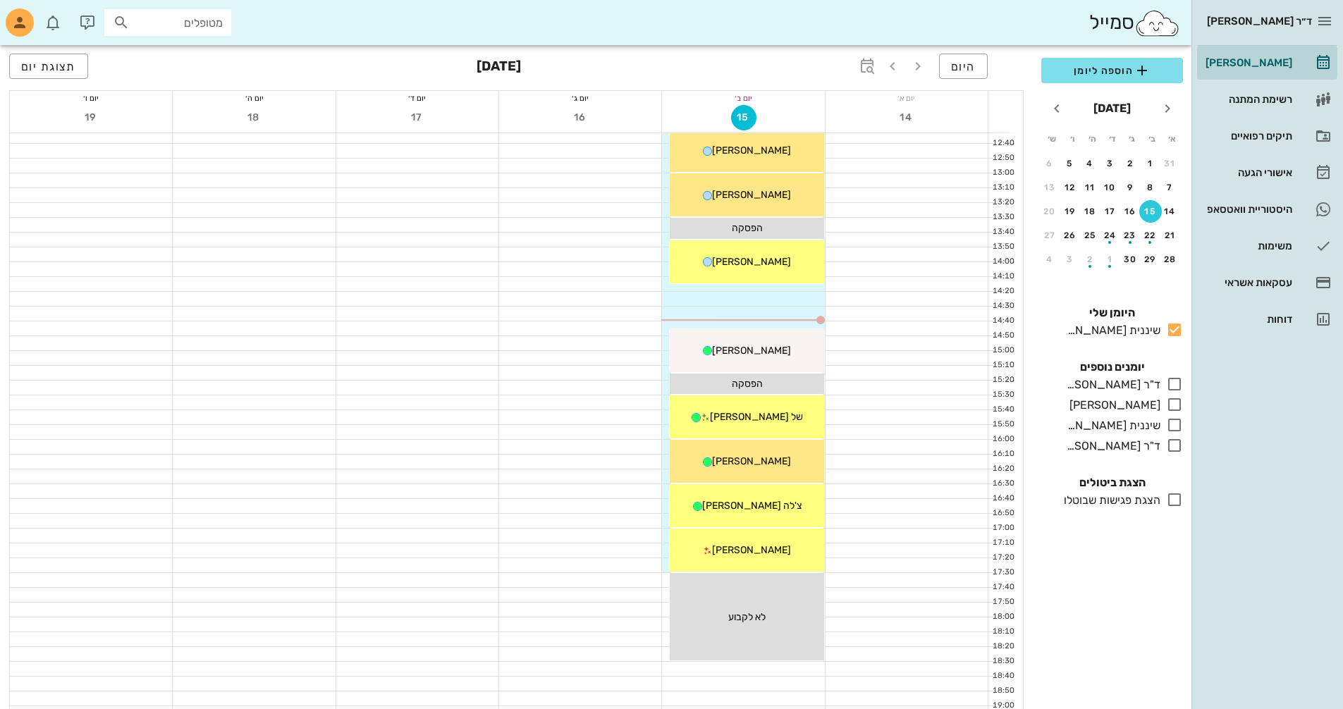
drag, startPoint x: 780, startPoint y: 554, endPoint x: 595, endPoint y: 412, distance: 233.3
click at [595, 412] on div at bounding box center [580, 417] width 162 height 14
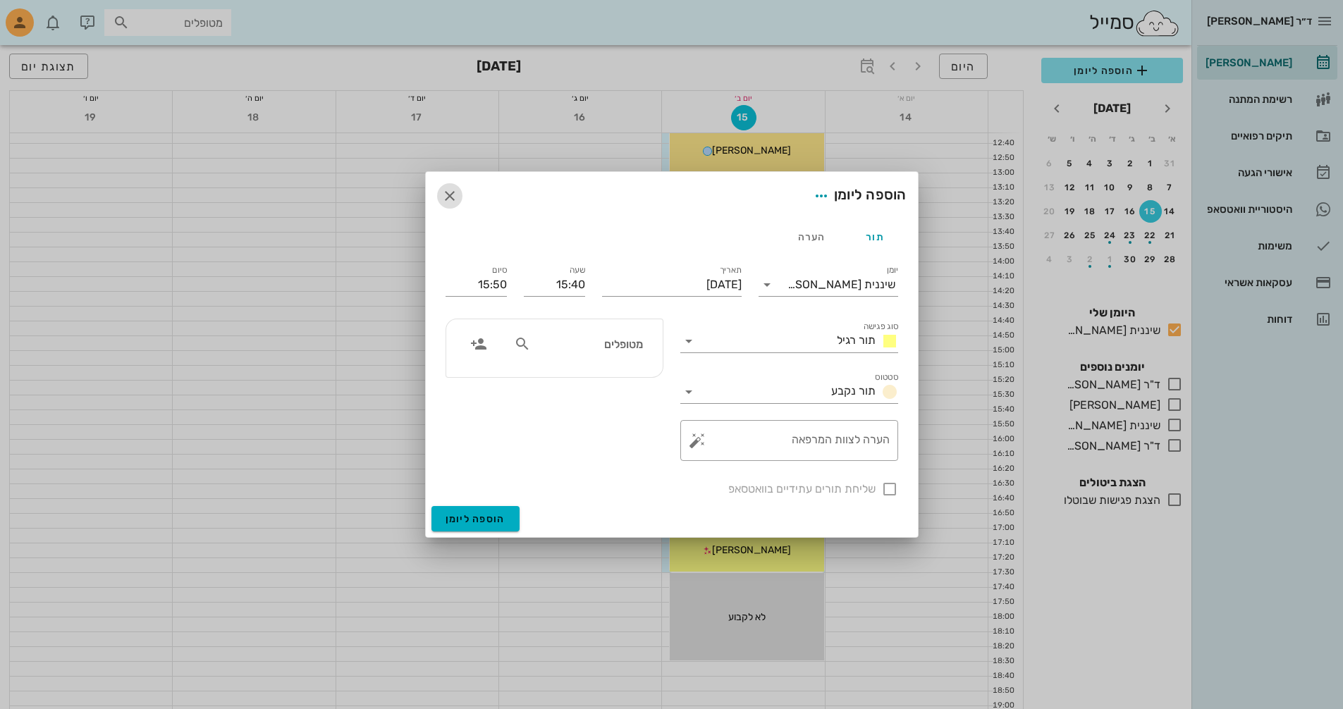
click at [447, 198] on icon "button" at bounding box center [449, 196] width 17 height 17
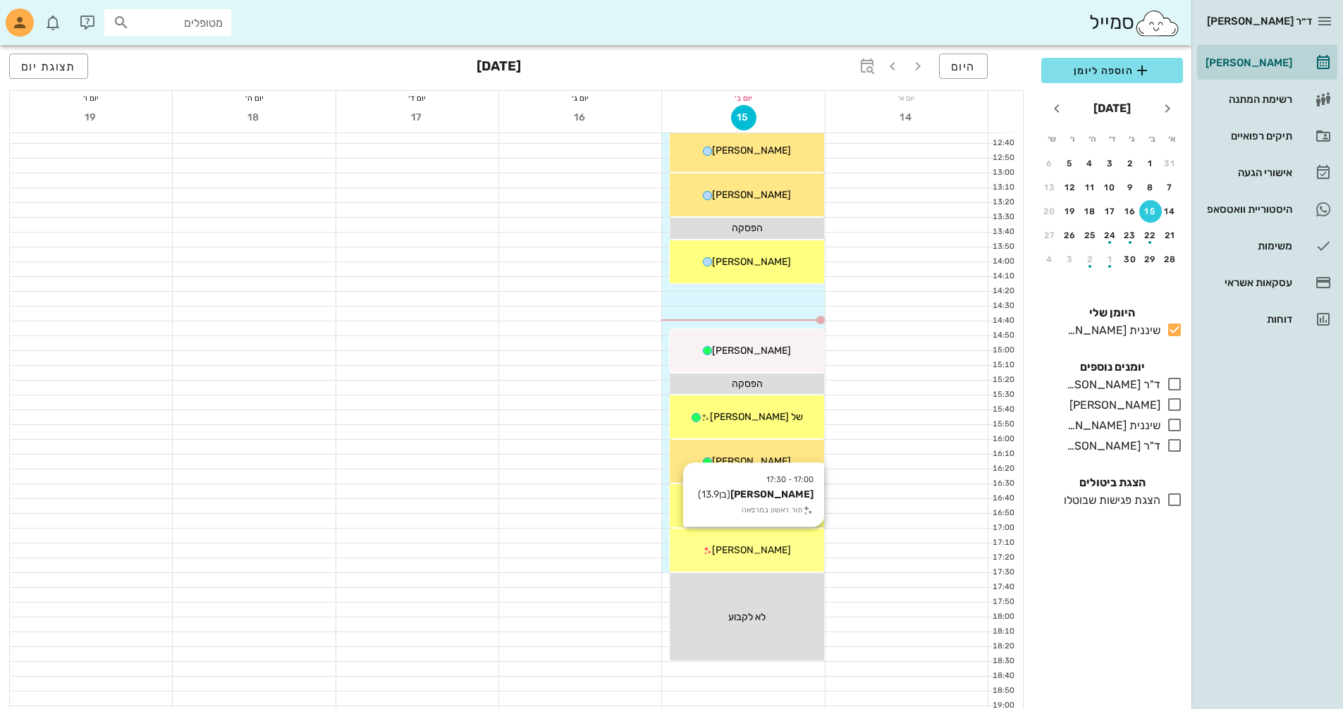
click at [779, 558] on div "17:00 - 17:30 [PERSON_NAME] (בן 13.9 ) תור ראשון במרפאה [PERSON_NAME]" at bounding box center [747, 550] width 154 height 43
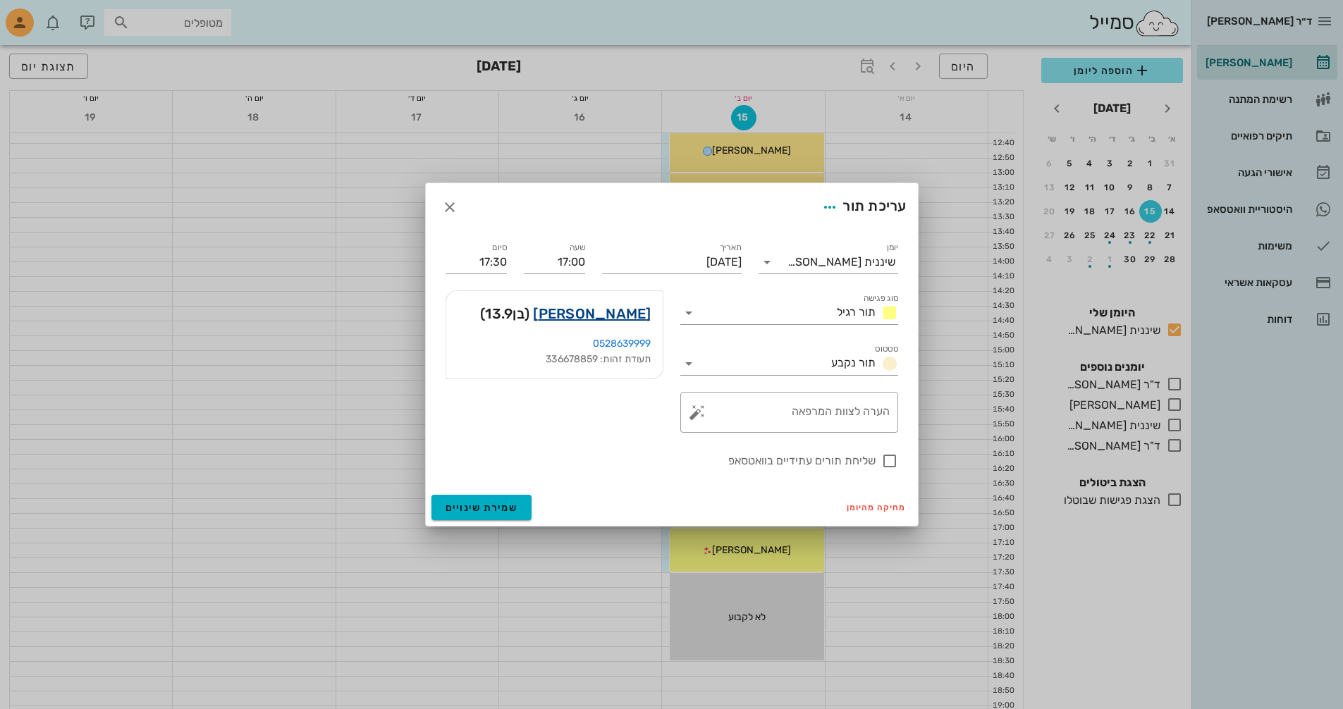
click at [640, 315] on link "[PERSON_NAME]" at bounding box center [592, 313] width 118 height 23
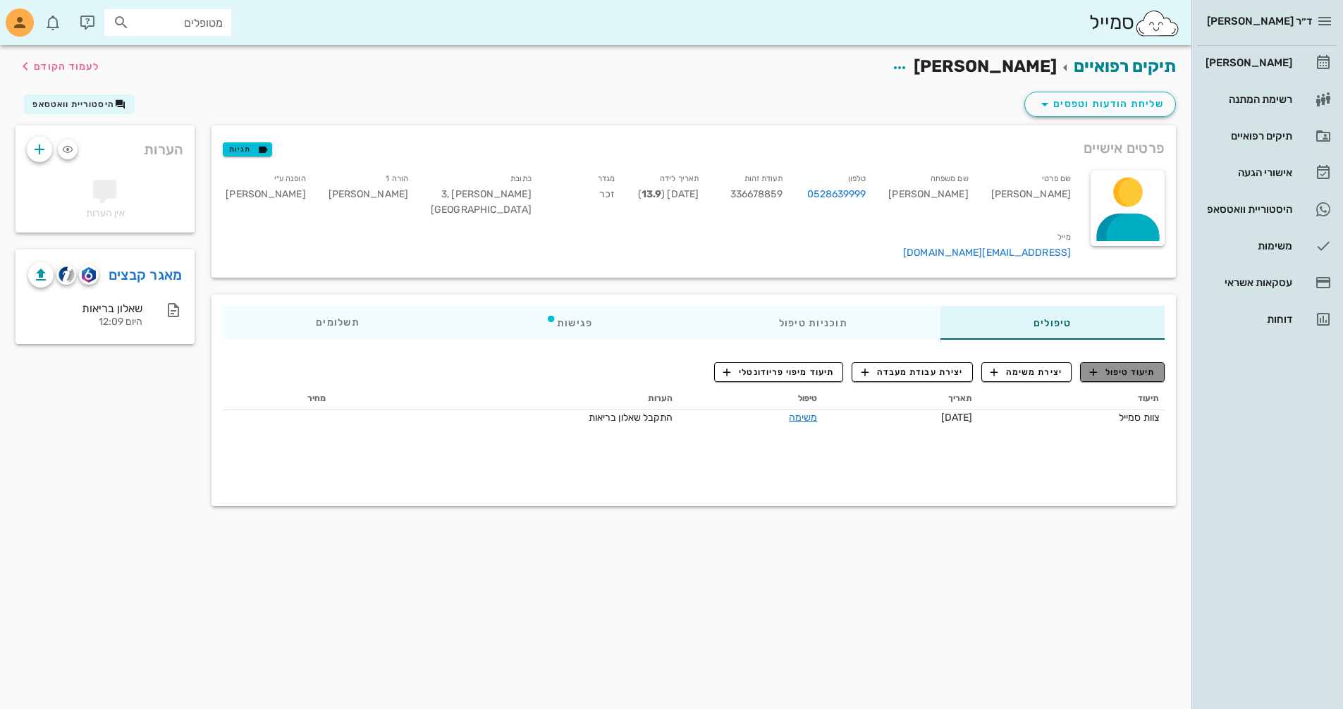
click at [1113, 366] on span "תיעוד טיפול" at bounding box center [1123, 372] width 66 height 13
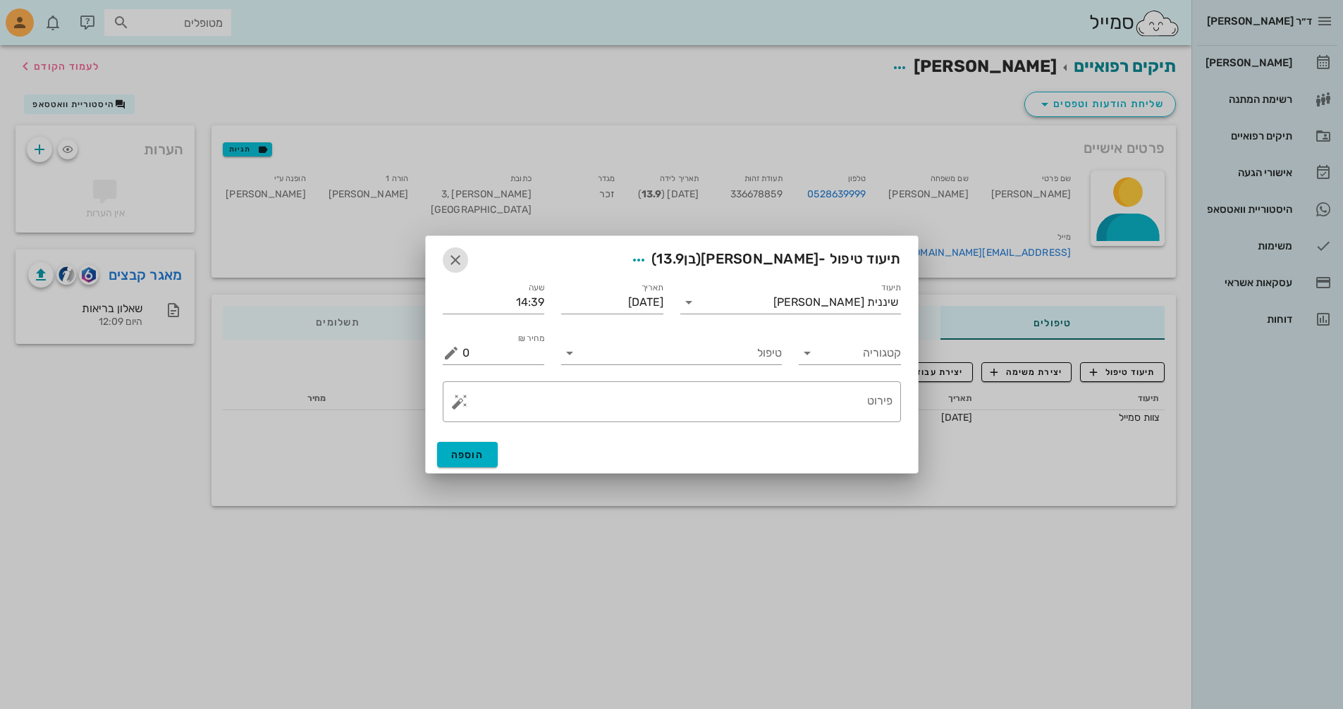
click at [460, 259] on icon "button" at bounding box center [455, 260] width 17 height 17
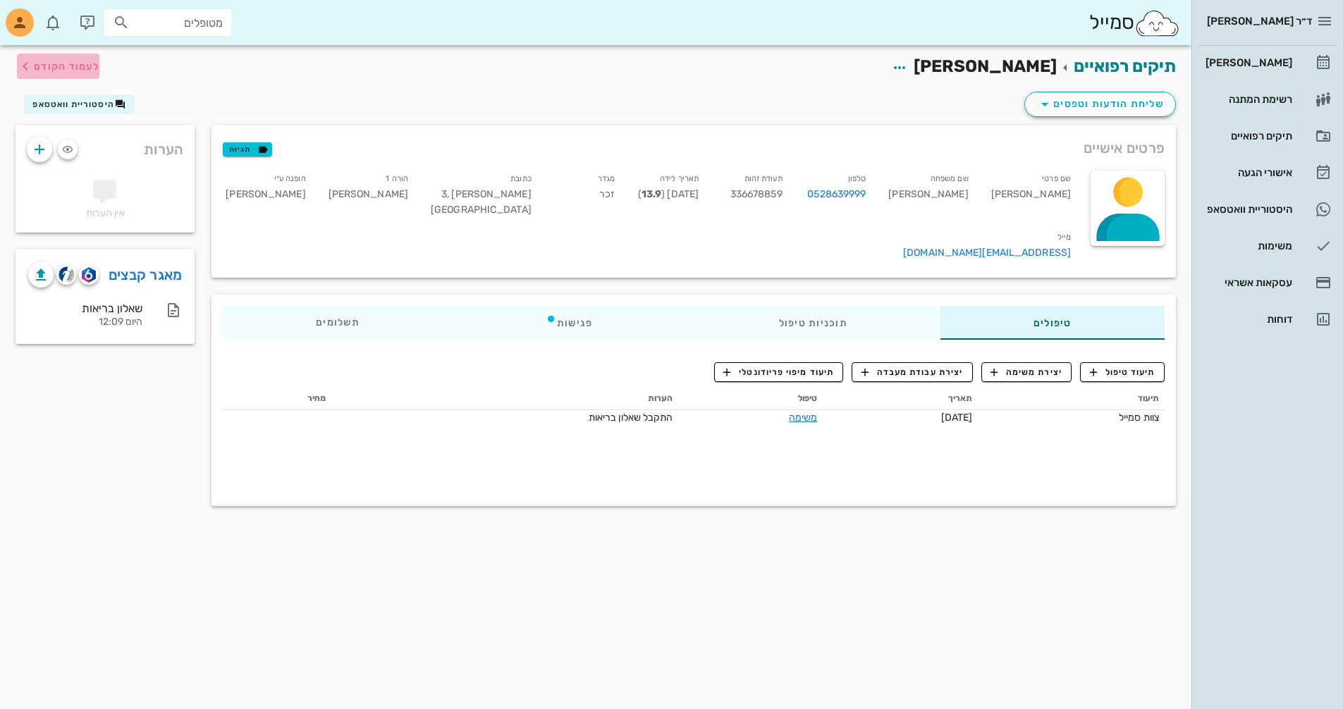
click at [88, 69] on span "לעמוד הקודם" at bounding box center [67, 67] width 66 height 12
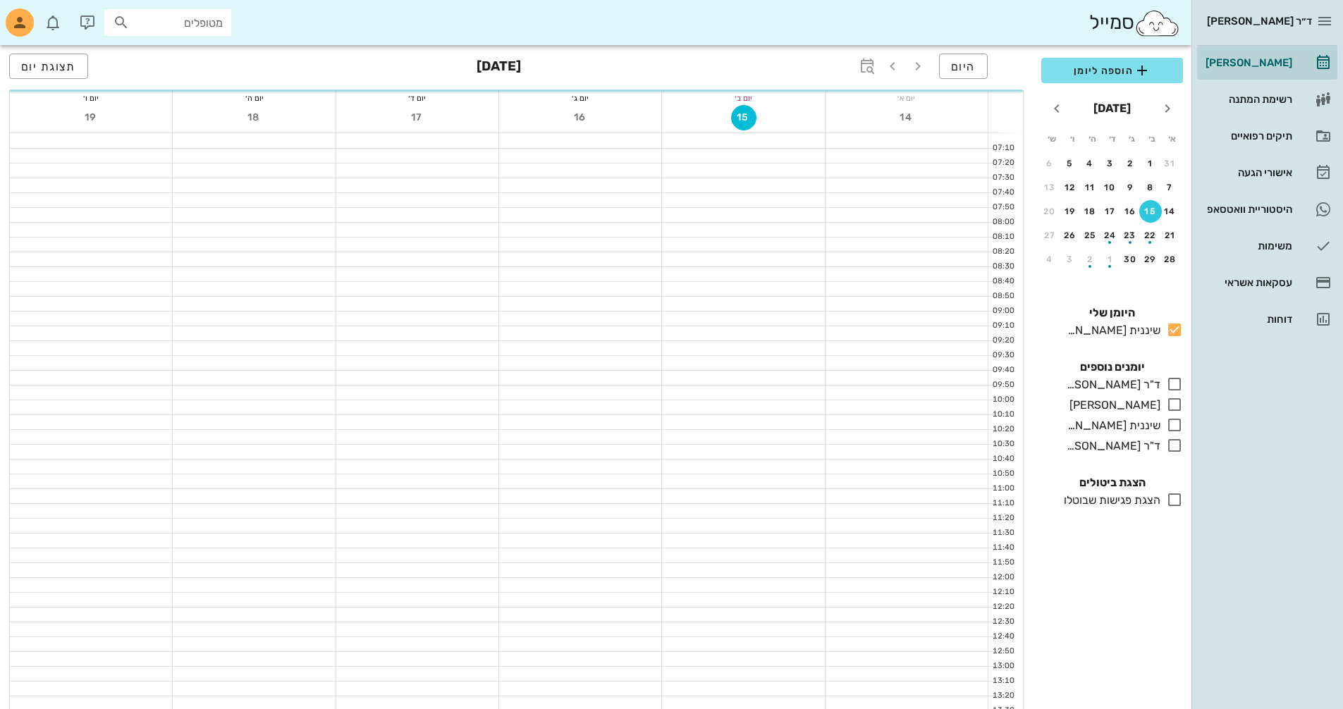
scroll to position [494, 0]
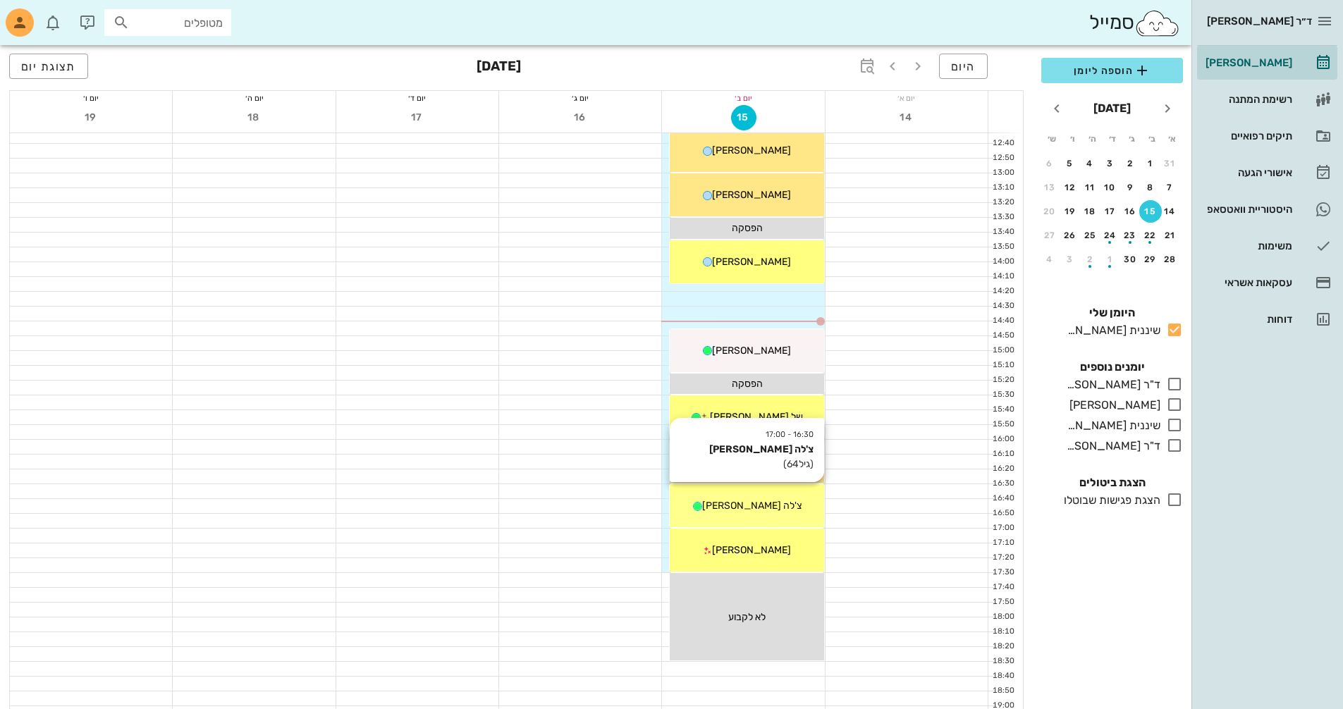
click at [776, 514] on div "16:30 - 17:00 צ'לה [PERSON_NAME] (גיל 64 ) צ'לה [PERSON_NAME]" at bounding box center [747, 505] width 154 height 43
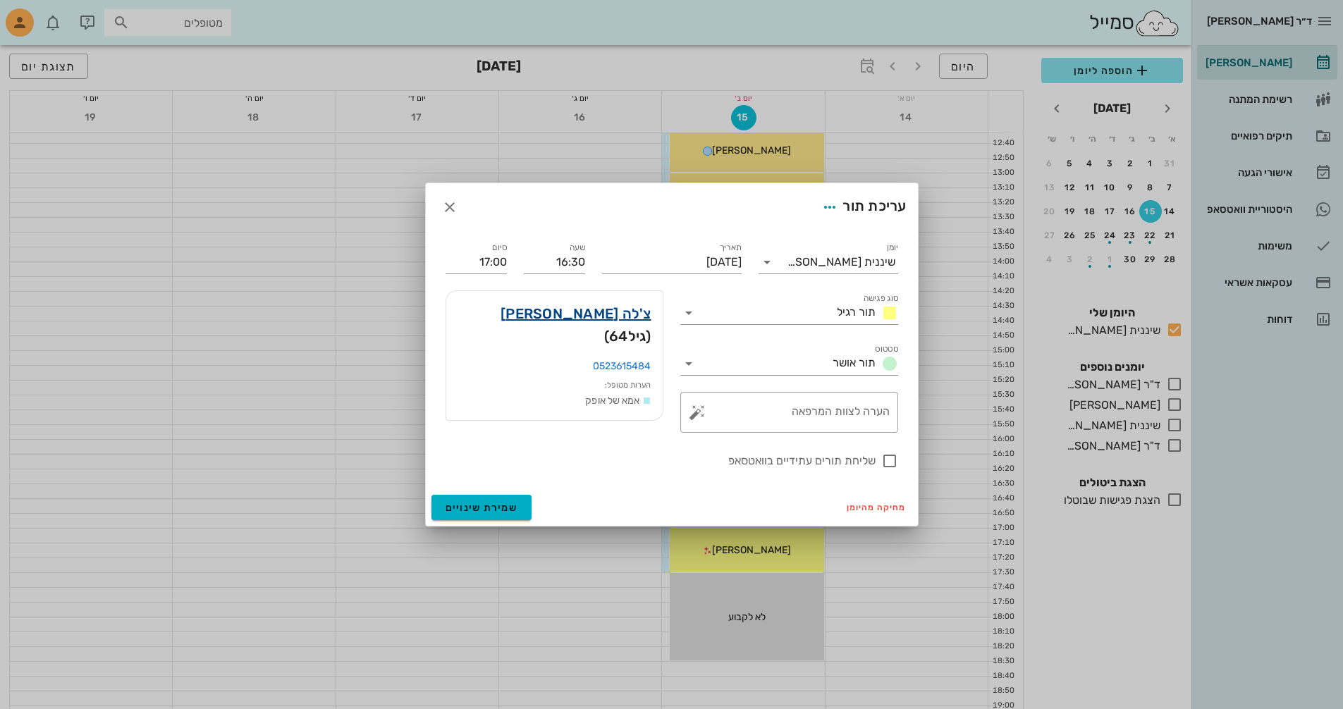
click at [612, 317] on link "צ'לה [PERSON_NAME]" at bounding box center [576, 313] width 151 height 23
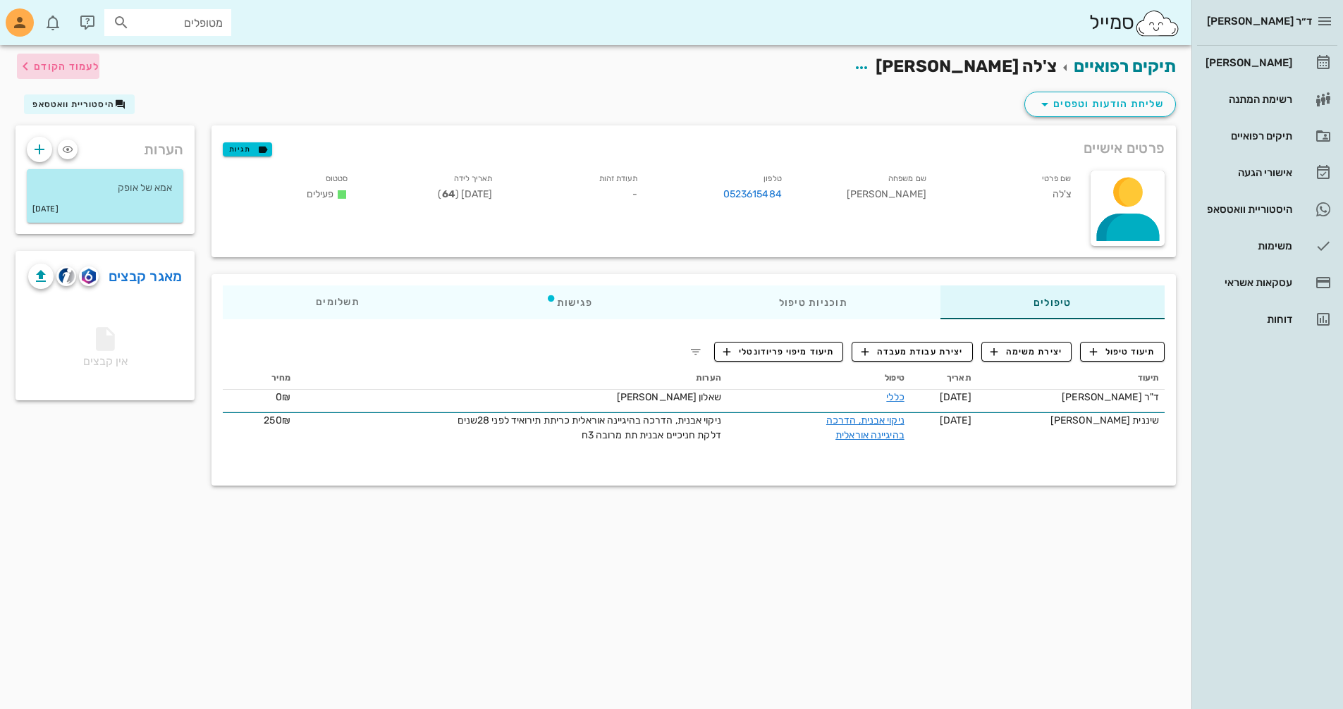
click at [73, 66] on span "לעמוד הקודם" at bounding box center [67, 67] width 66 height 12
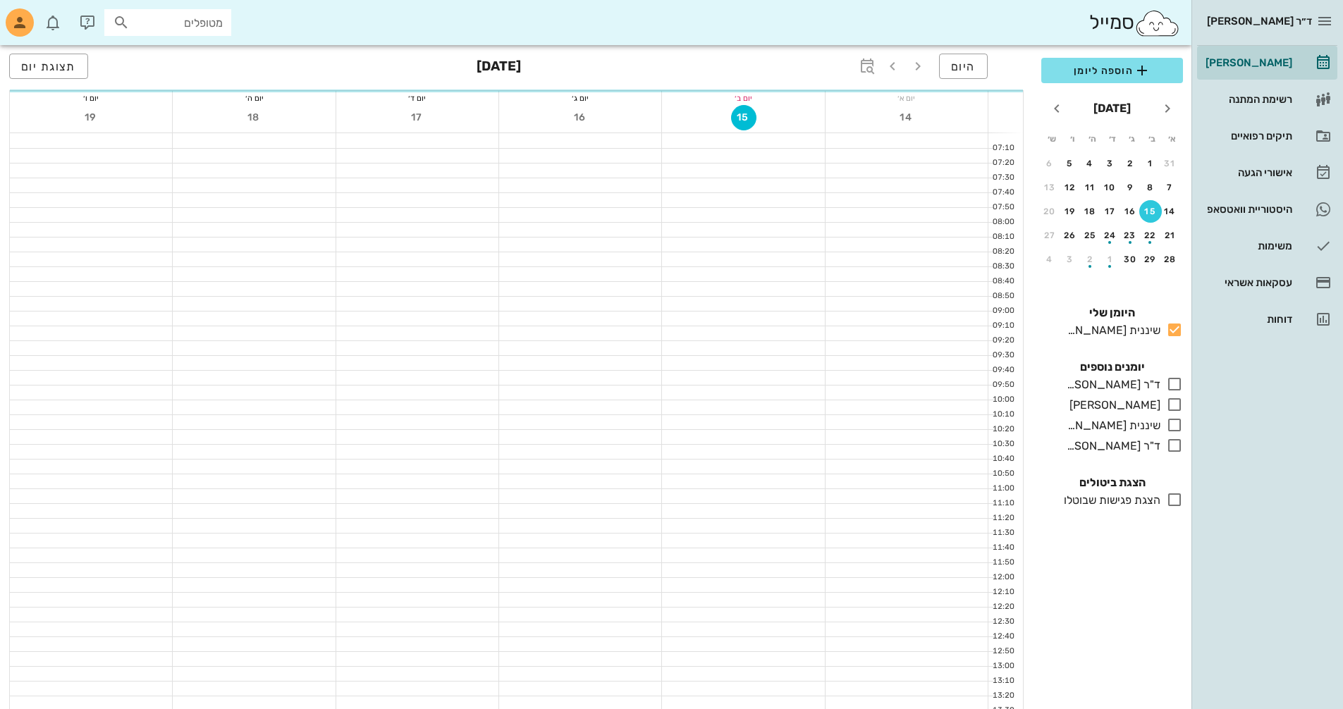
scroll to position [494, 0]
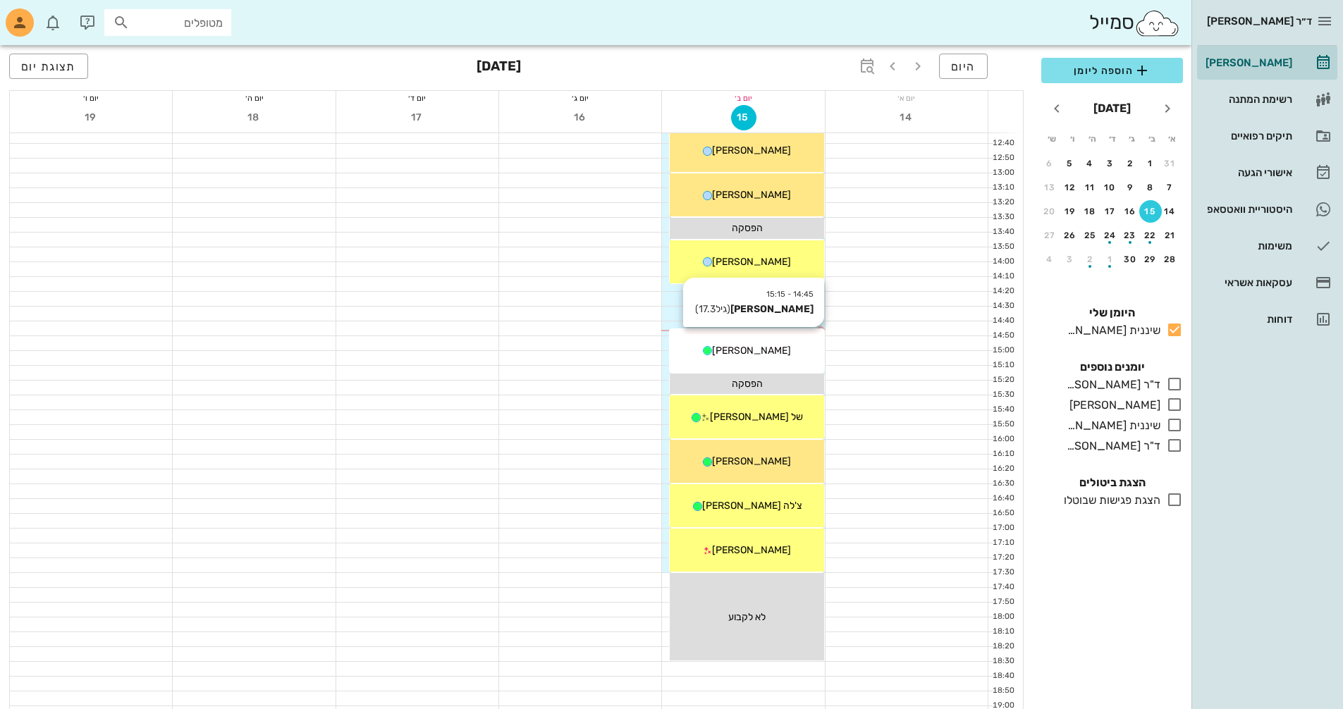
click at [740, 357] on div "[PERSON_NAME]" at bounding box center [747, 350] width 154 height 15
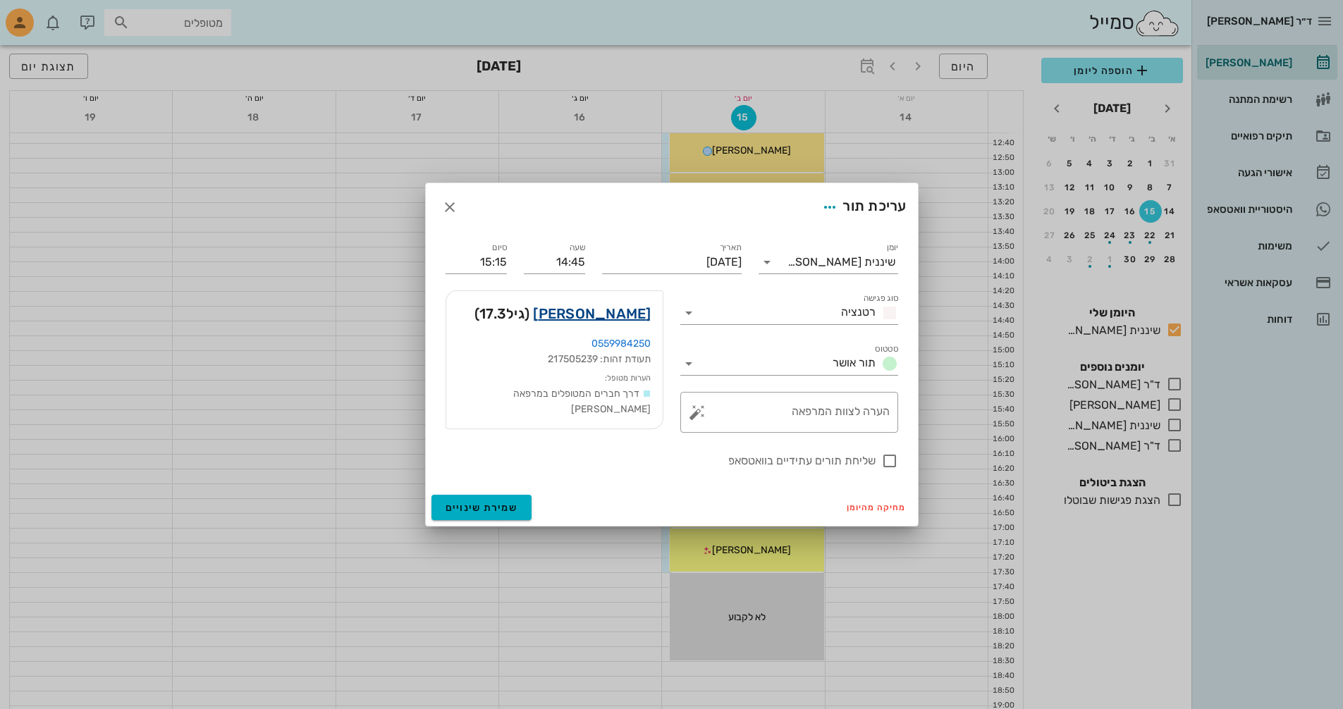
click at [633, 314] on link "[PERSON_NAME]" at bounding box center [592, 313] width 118 height 23
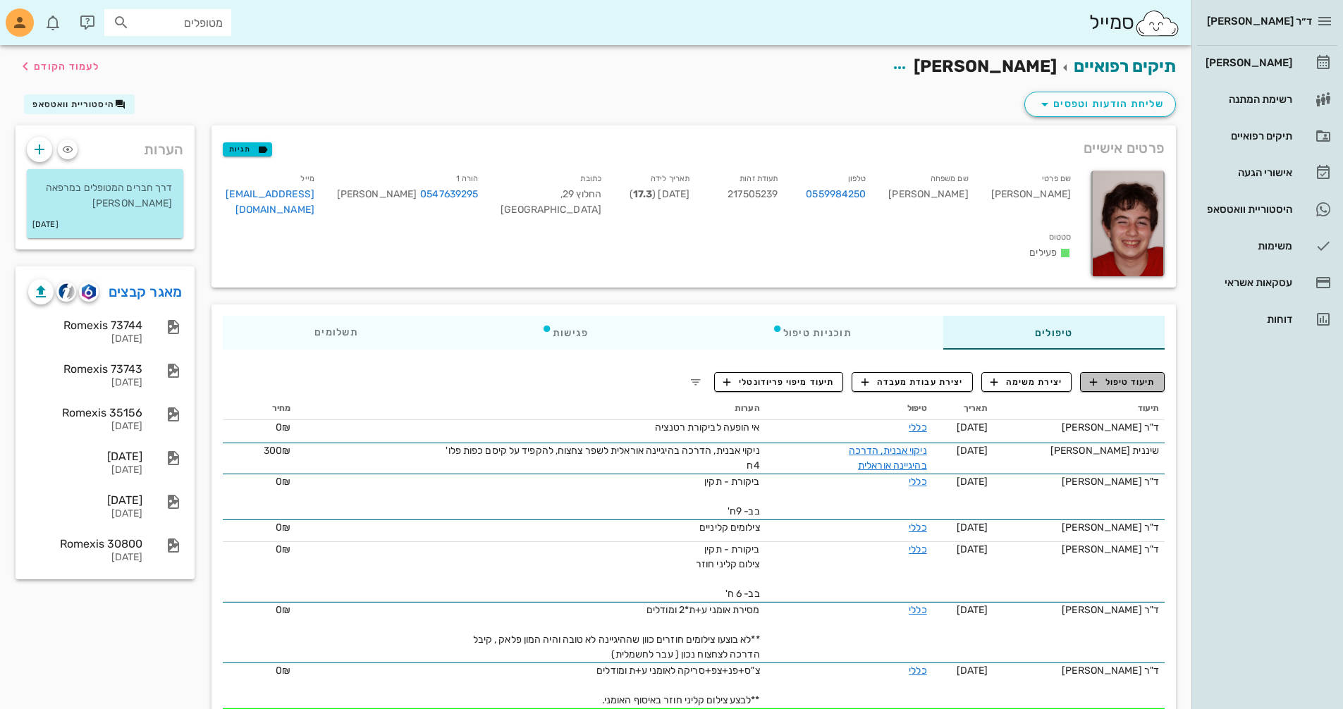
click at [1130, 384] on span "תיעוד טיפול" at bounding box center [1123, 382] width 66 height 13
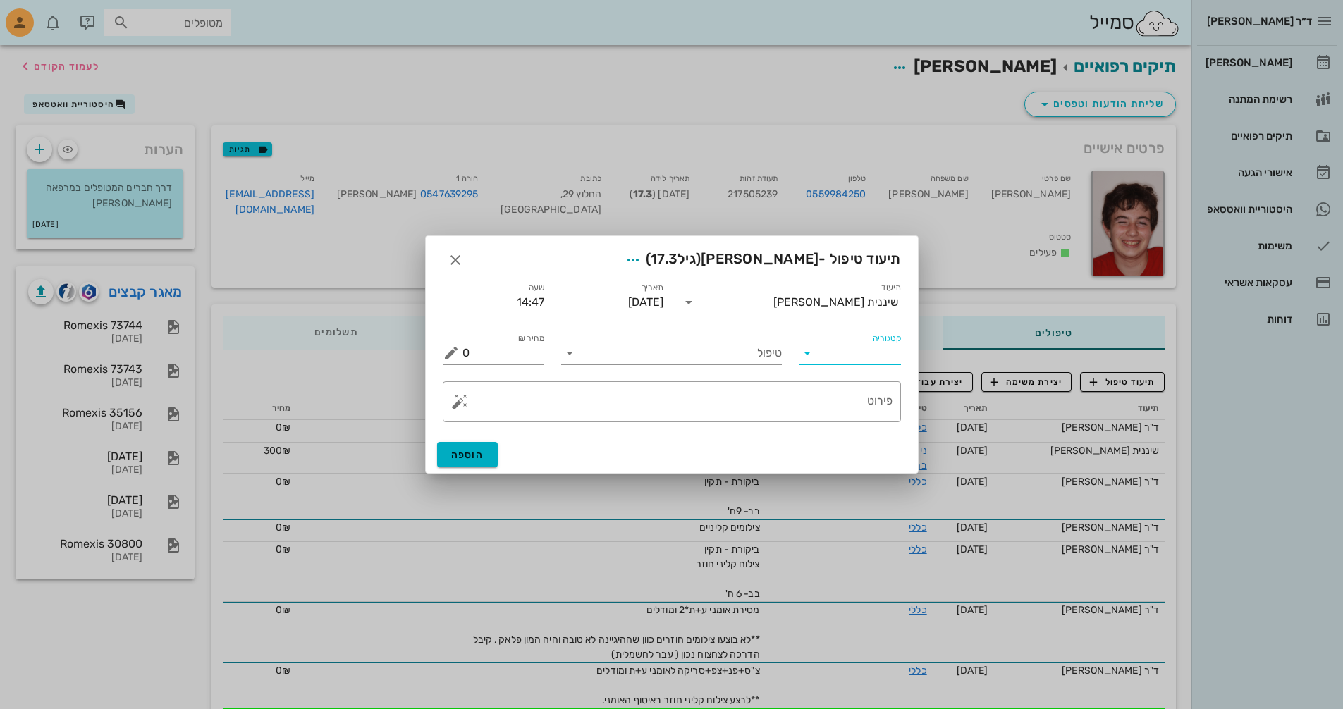
click at [858, 355] on input "קטגוריה" at bounding box center [861, 353] width 80 height 23
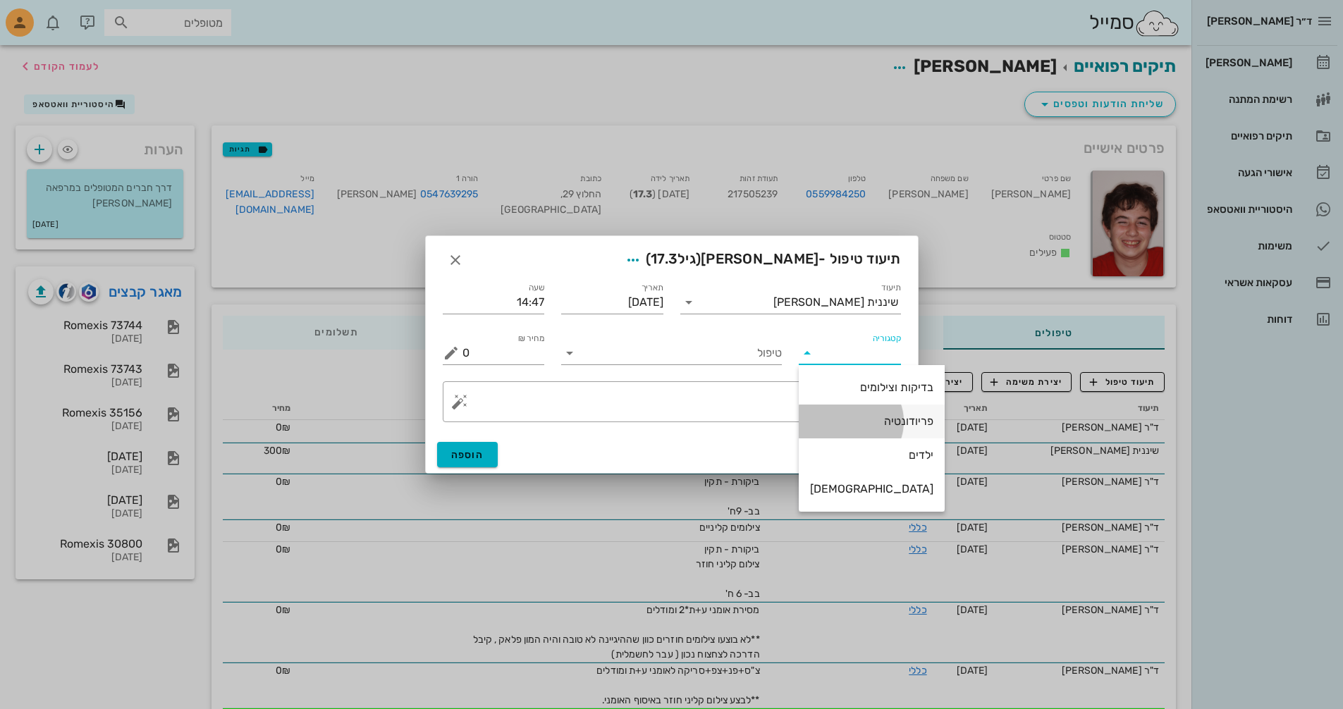
click at [873, 424] on div "פריודונטיה" at bounding box center [871, 421] width 123 height 13
type input "פריודונטיה"
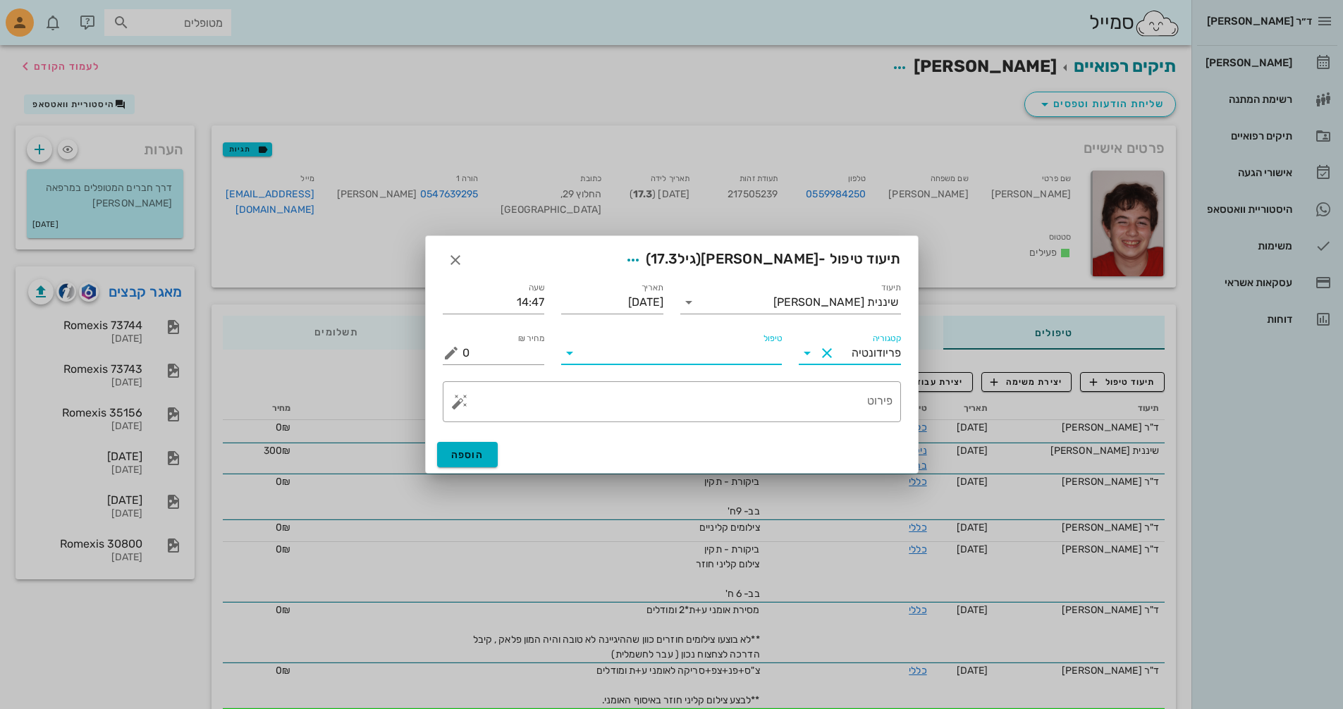
click at [702, 352] on input "טיפול" at bounding box center [681, 353] width 201 height 23
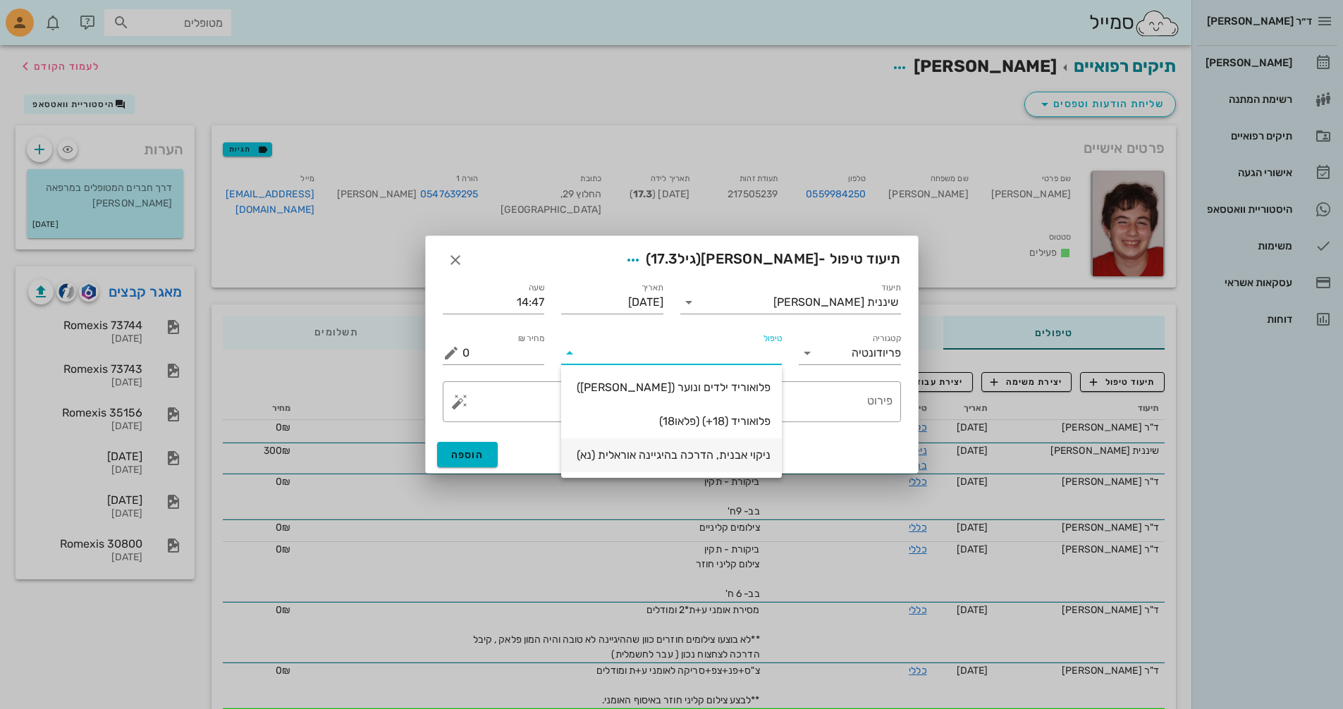
click at [702, 455] on div "ניקוי אבנית, הדרכה בהיגיינה אוראלית (נא)" at bounding box center [672, 454] width 198 height 13
type input "300"
type textarea "ניקוי אבנית, הדרכה בהיגיינה אוראלית פלאק, תור הבא"
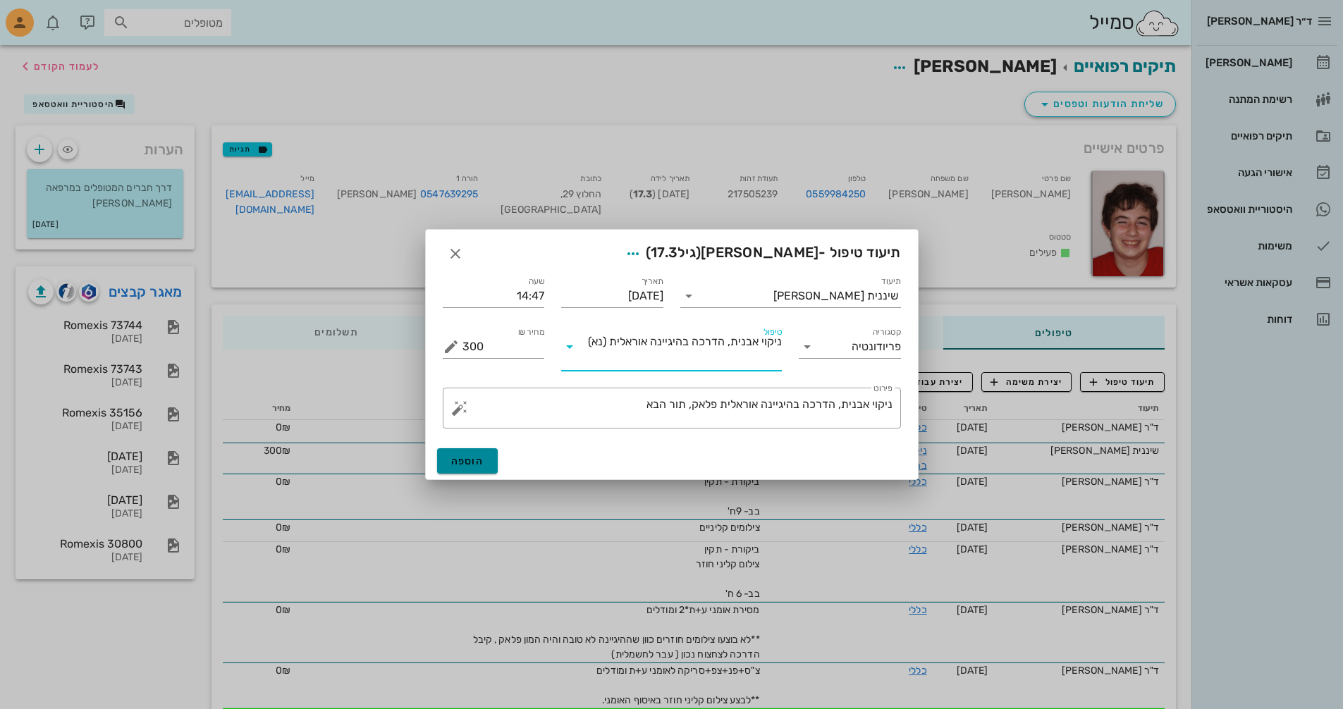
click at [455, 458] on span "הוספה" at bounding box center [467, 461] width 33 height 12
